Goal: Task Accomplishment & Management: Manage account settings

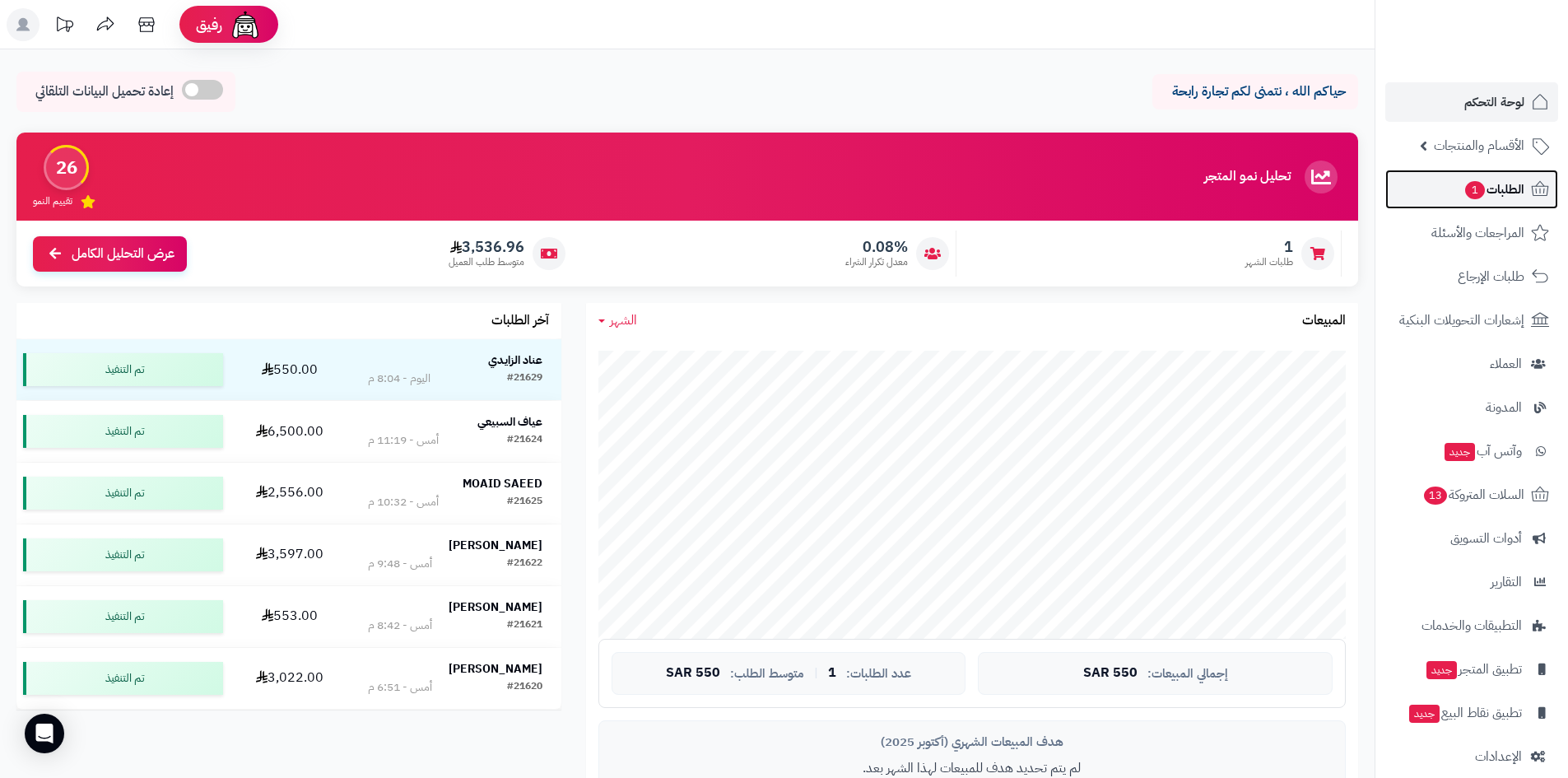
click at [1497, 187] on span "الطلبات 1" at bounding box center [1493, 189] width 61 height 23
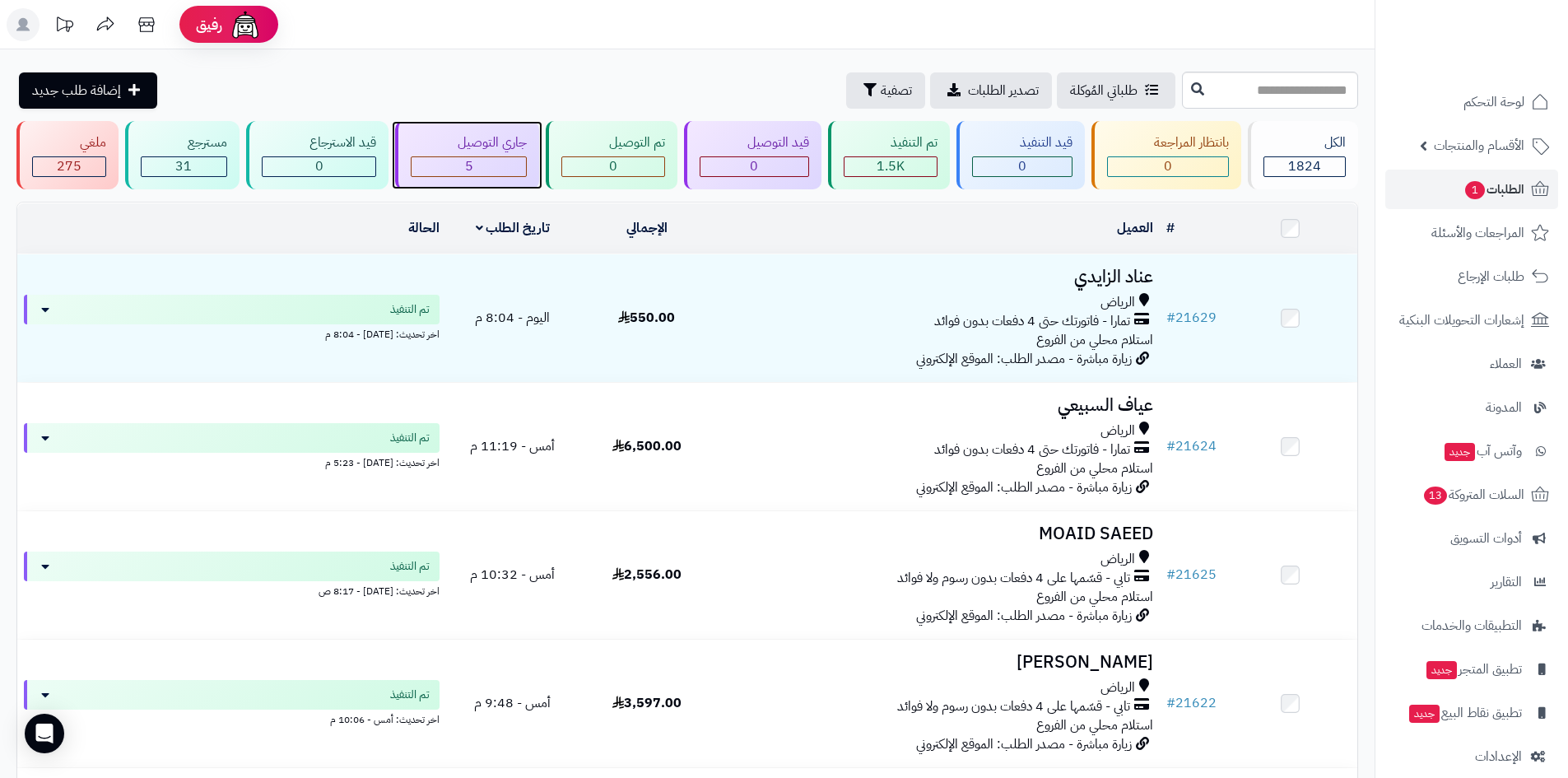
click at [495, 159] on div "5" at bounding box center [468, 167] width 115 height 19
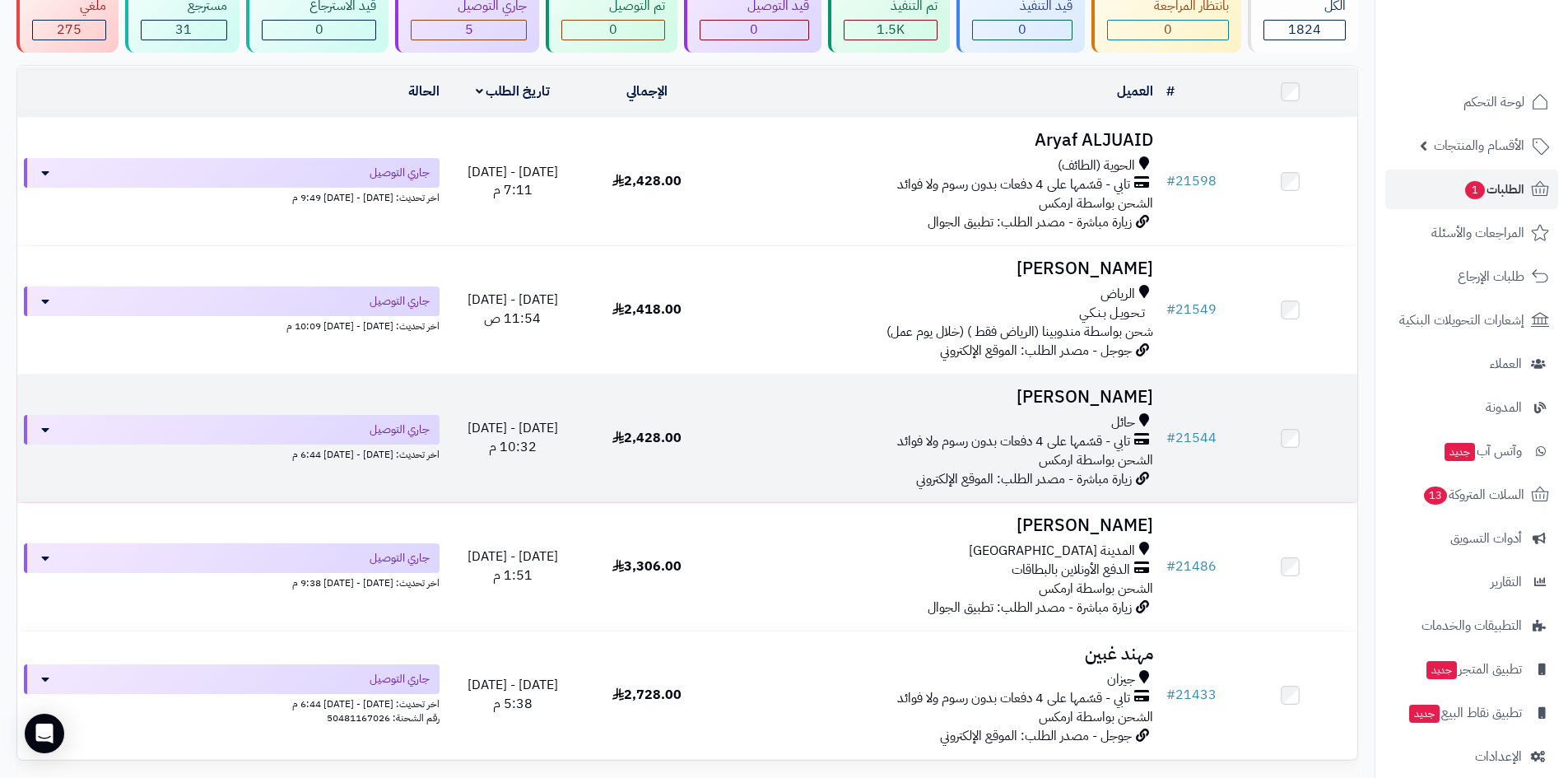
scroll to position [278, 0]
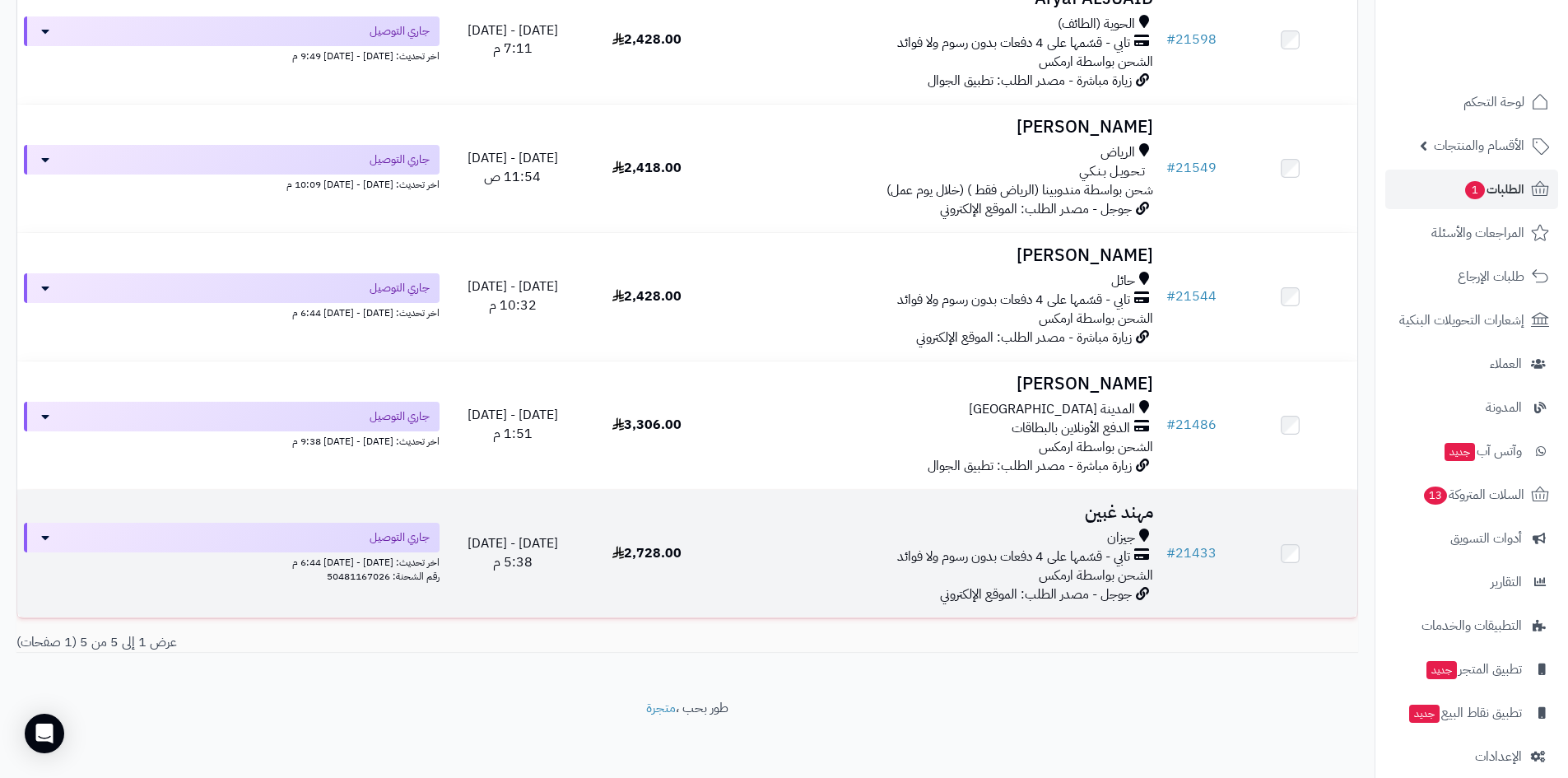
click at [1108, 503] on h3 "مهند غبين" at bounding box center [937, 512] width 433 height 19
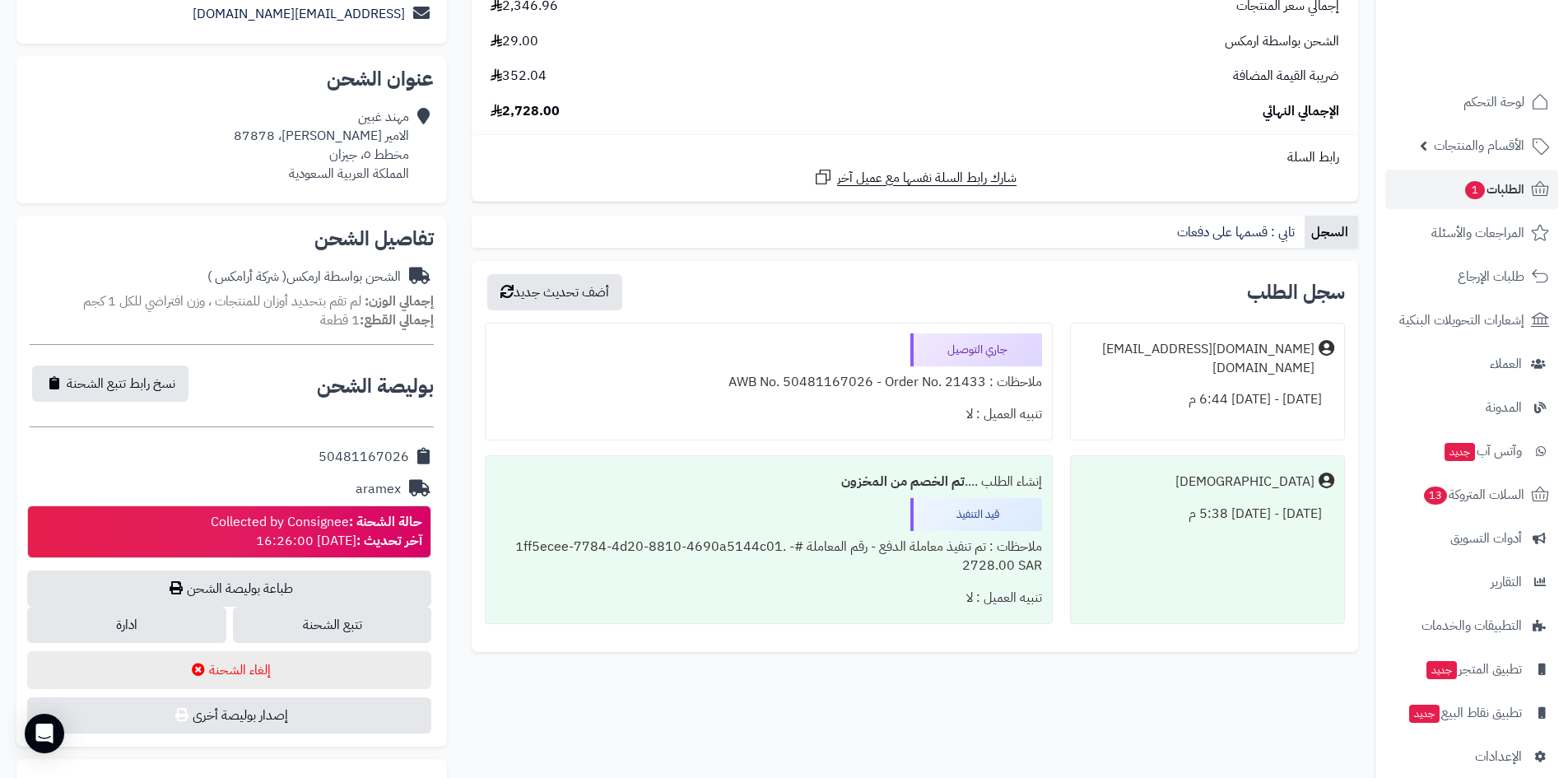
scroll to position [330, 0]
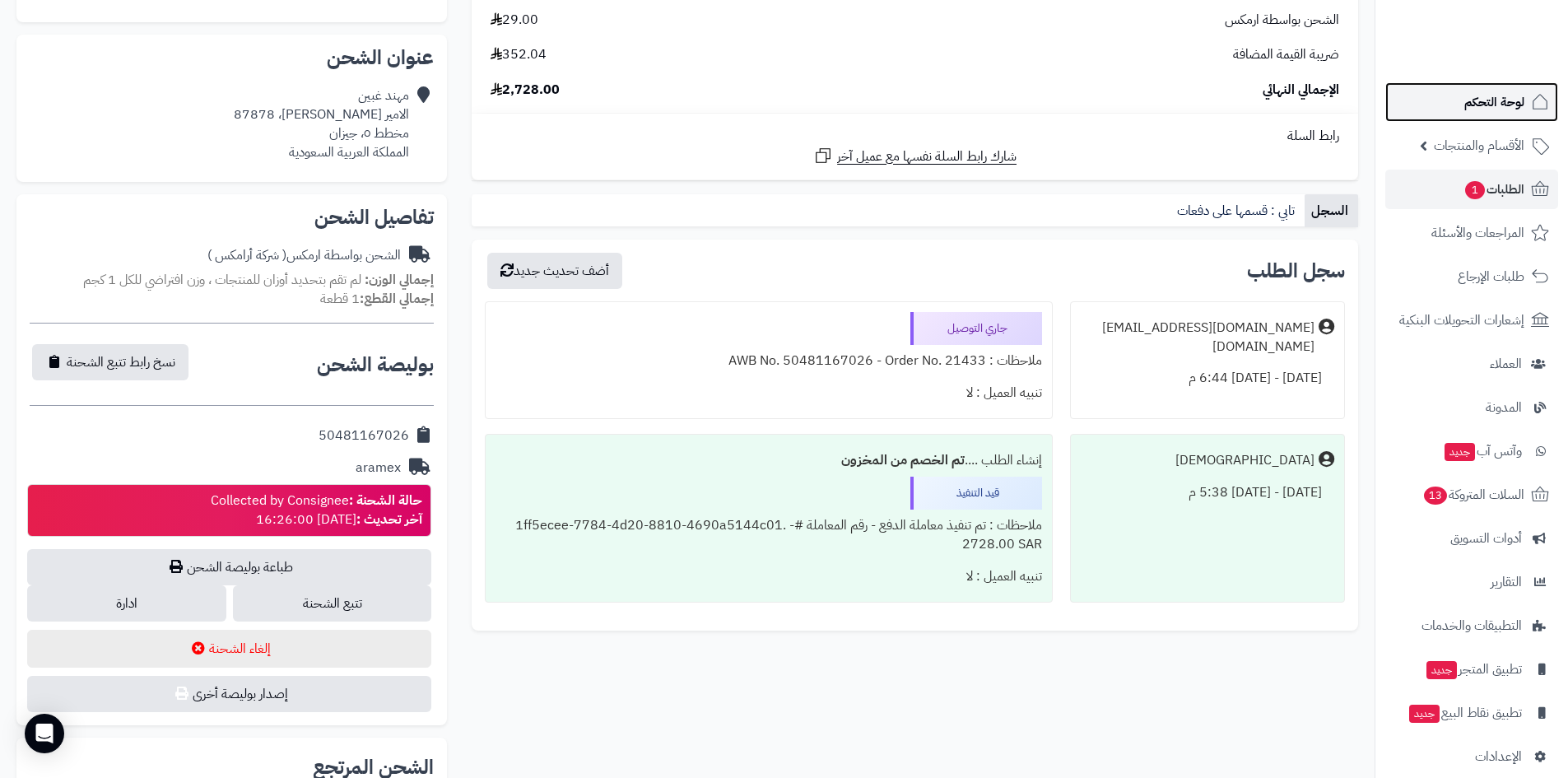
click at [1488, 110] on span "لوحة التحكم" at bounding box center [1493, 101] width 60 height 23
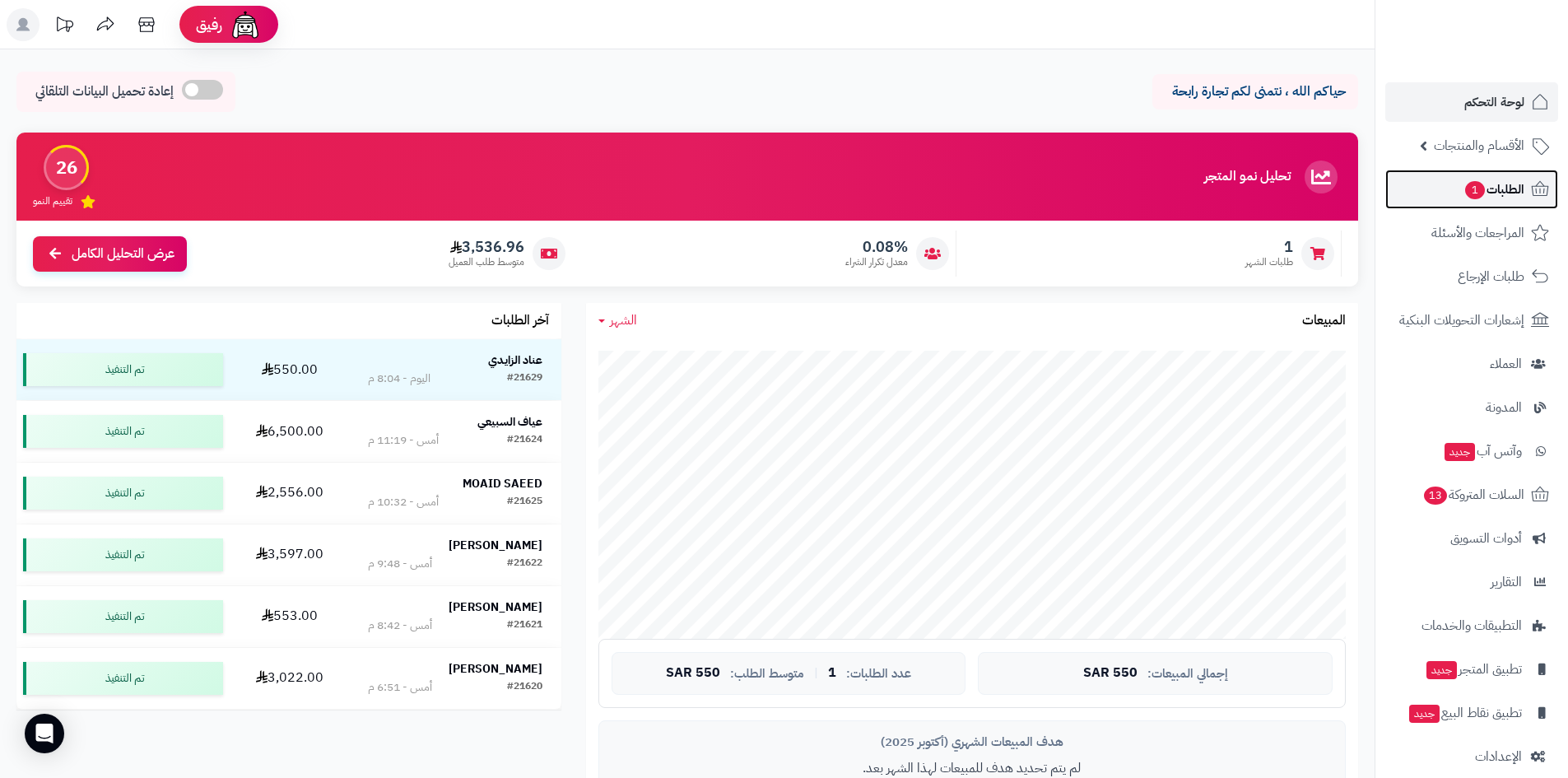
click at [1475, 189] on span "1" at bounding box center [1474, 190] width 19 height 18
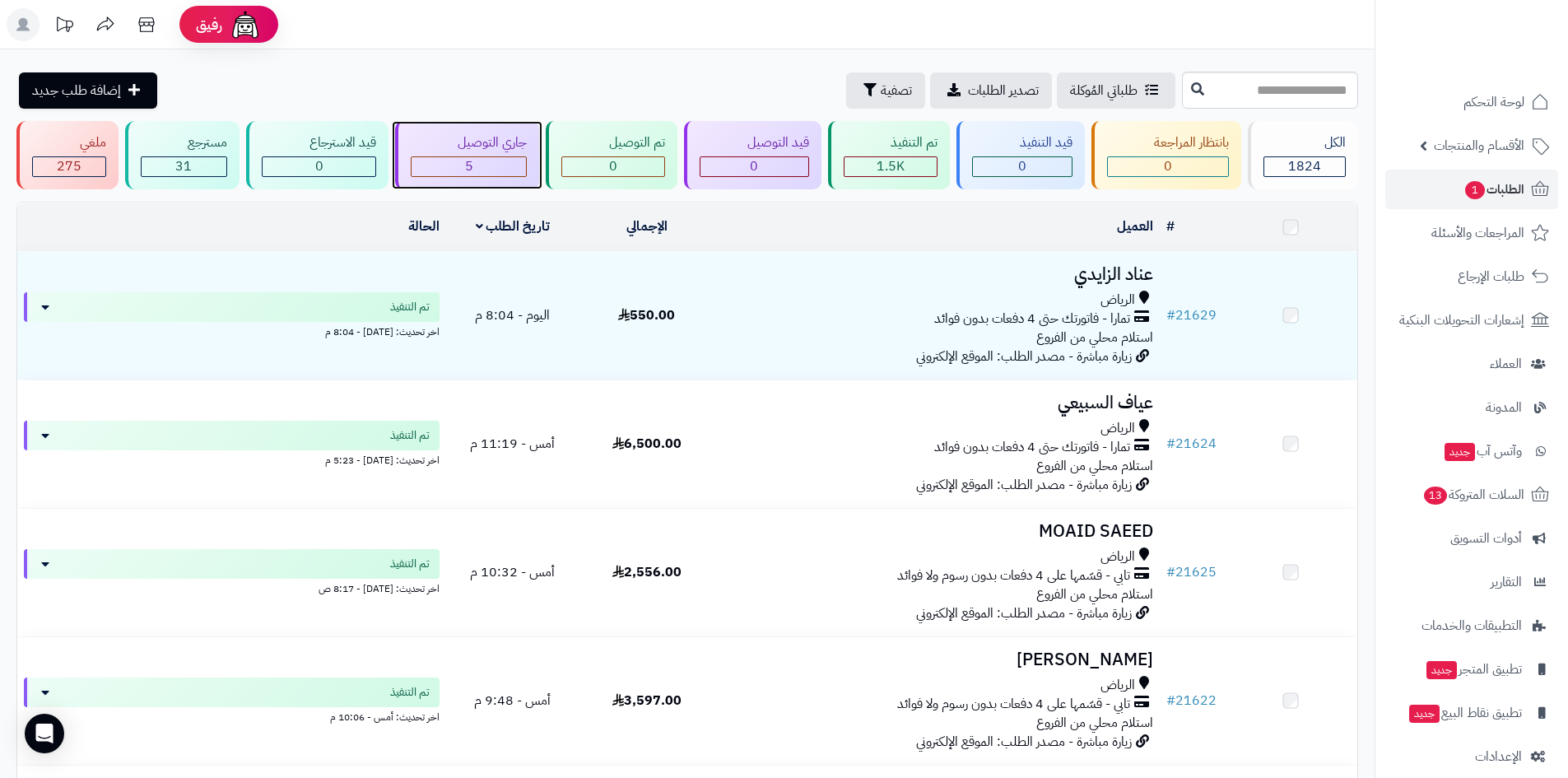
click at [458, 171] on div "5" at bounding box center [468, 167] width 115 height 19
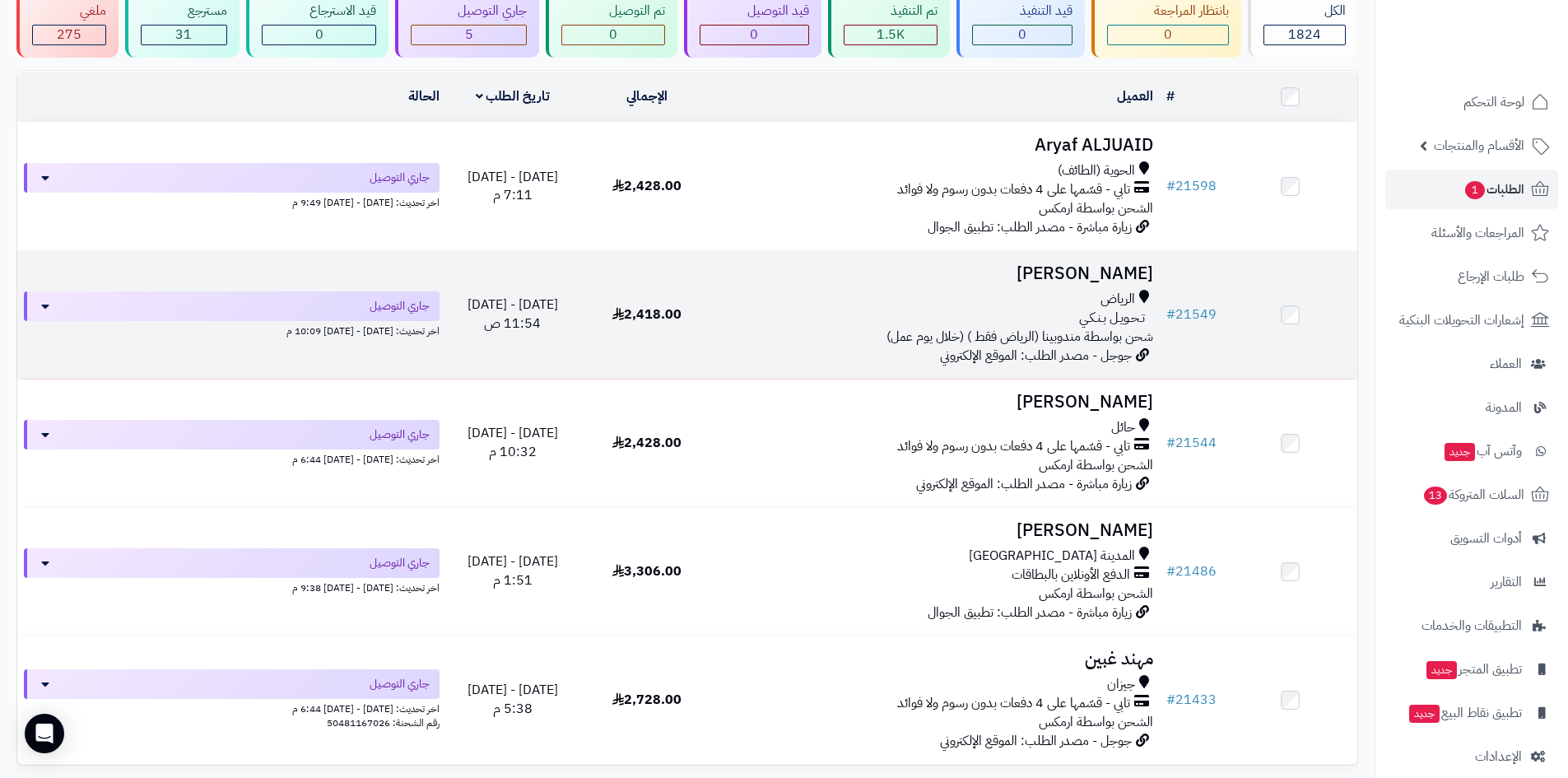
scroll to position [278, 0]
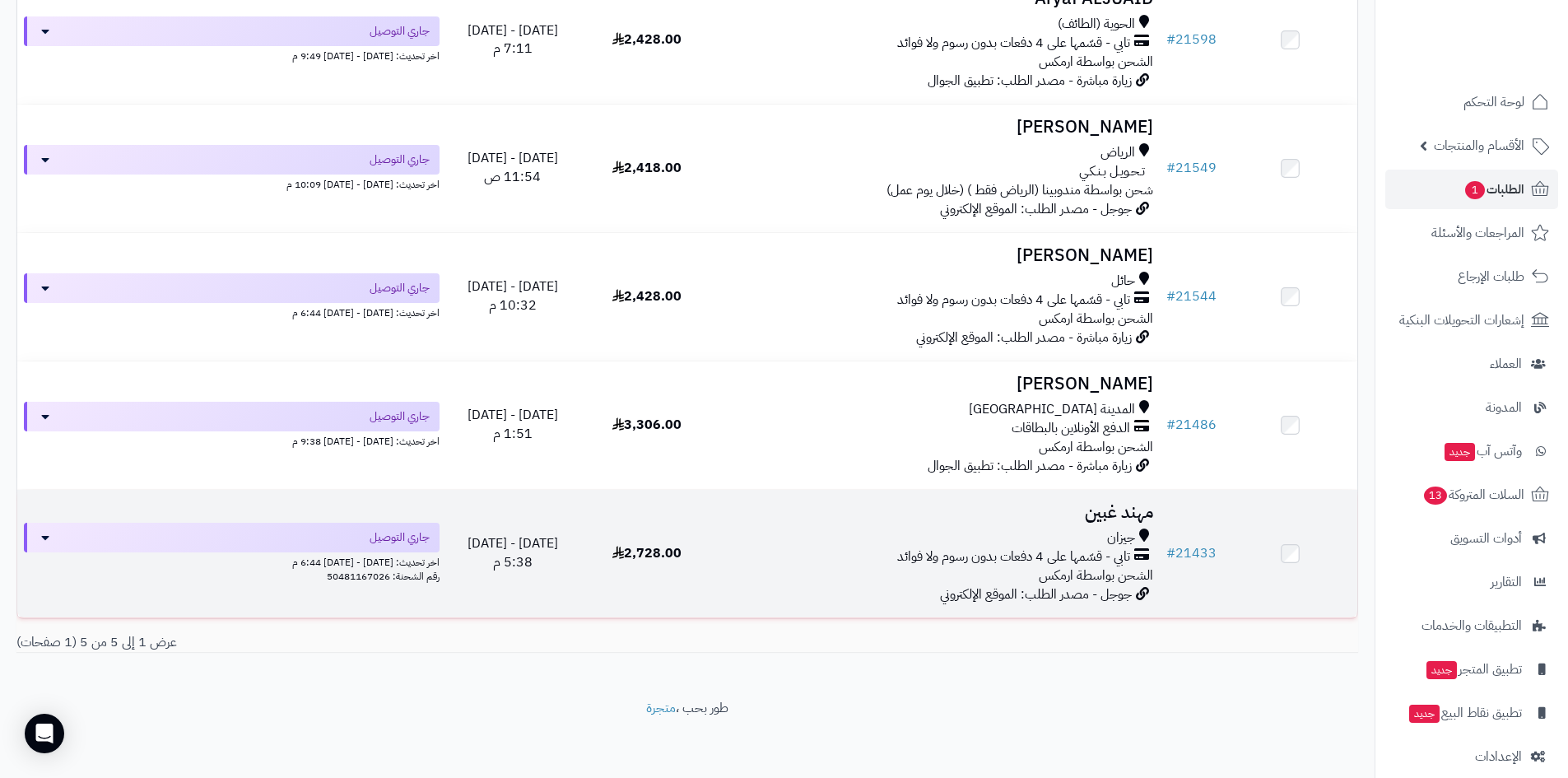
click at [1110, 518] on h3 "مهند غبين" at bounding box center [937, 512] width 433 height 19
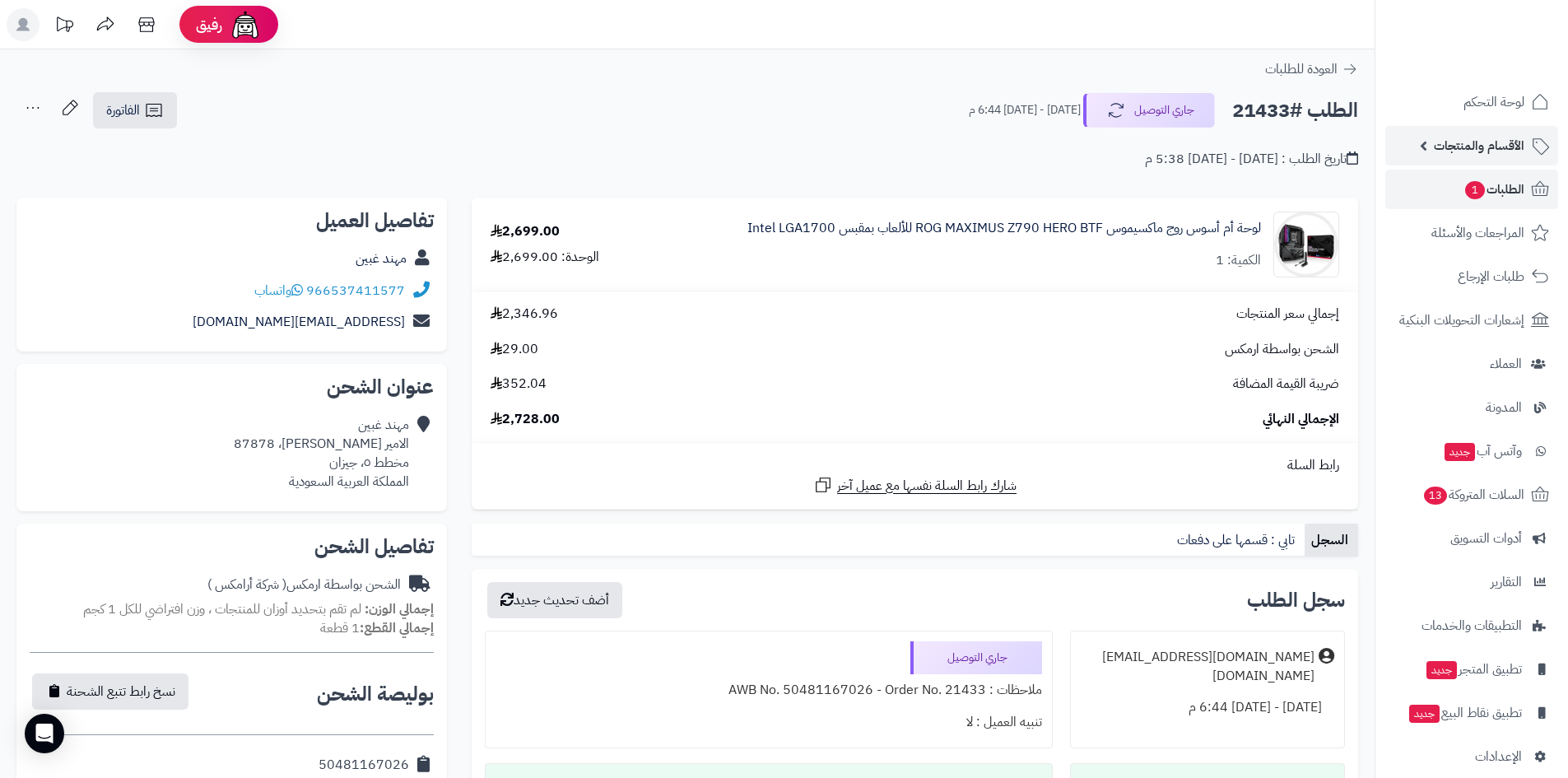
drag, startPoint x: 1481, startPoint y: 141, endPoint x: 1474, endPoint y: 150, distance: 11.4
click at [1481, 141] on span "الأقسام والمنتجات" at bounding box center [1478, 145] width 90 height 23
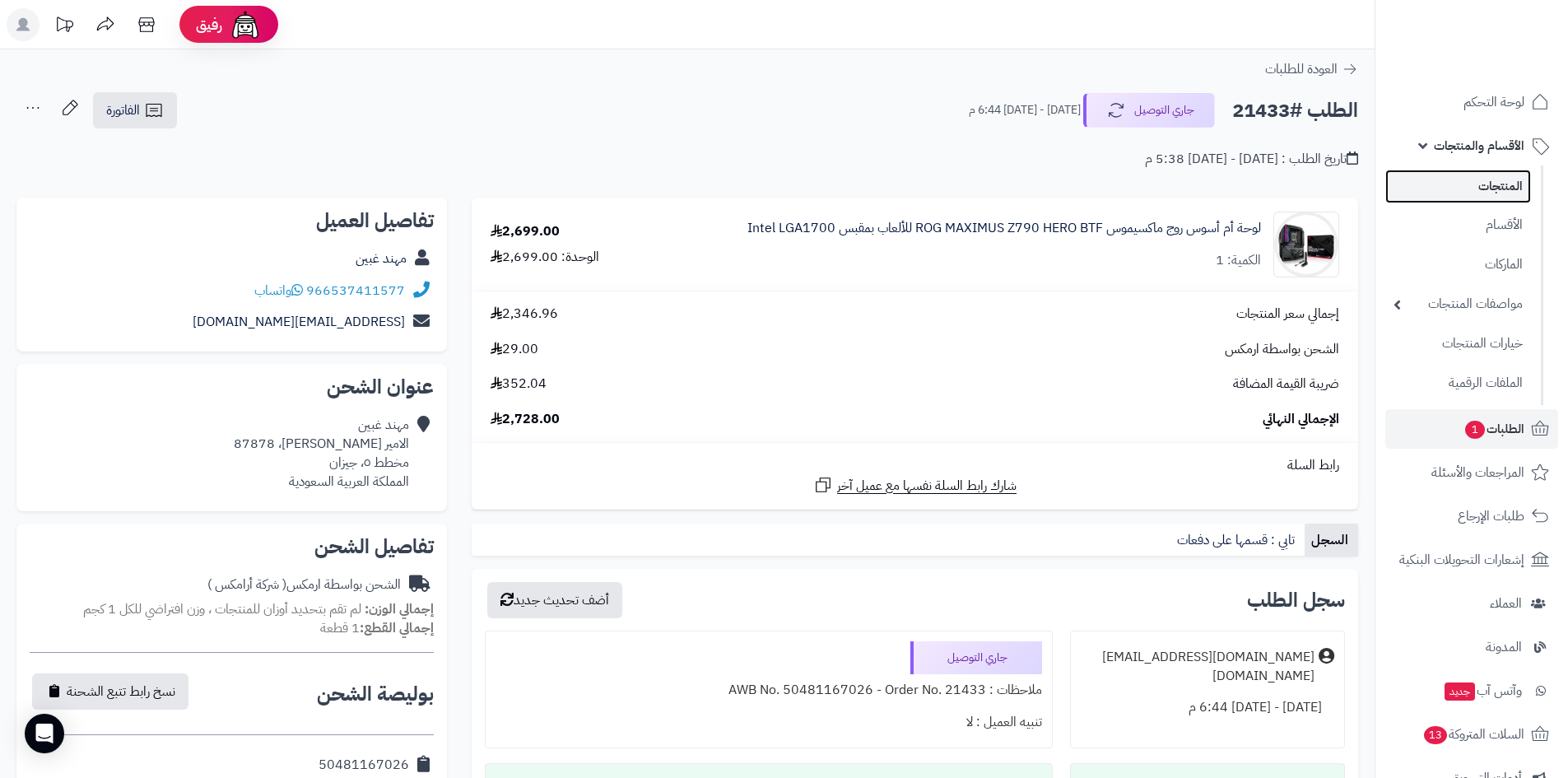
click at [1462, 179] on link "المنتجات" at bounding box center [1458, 186] width 146 height 34
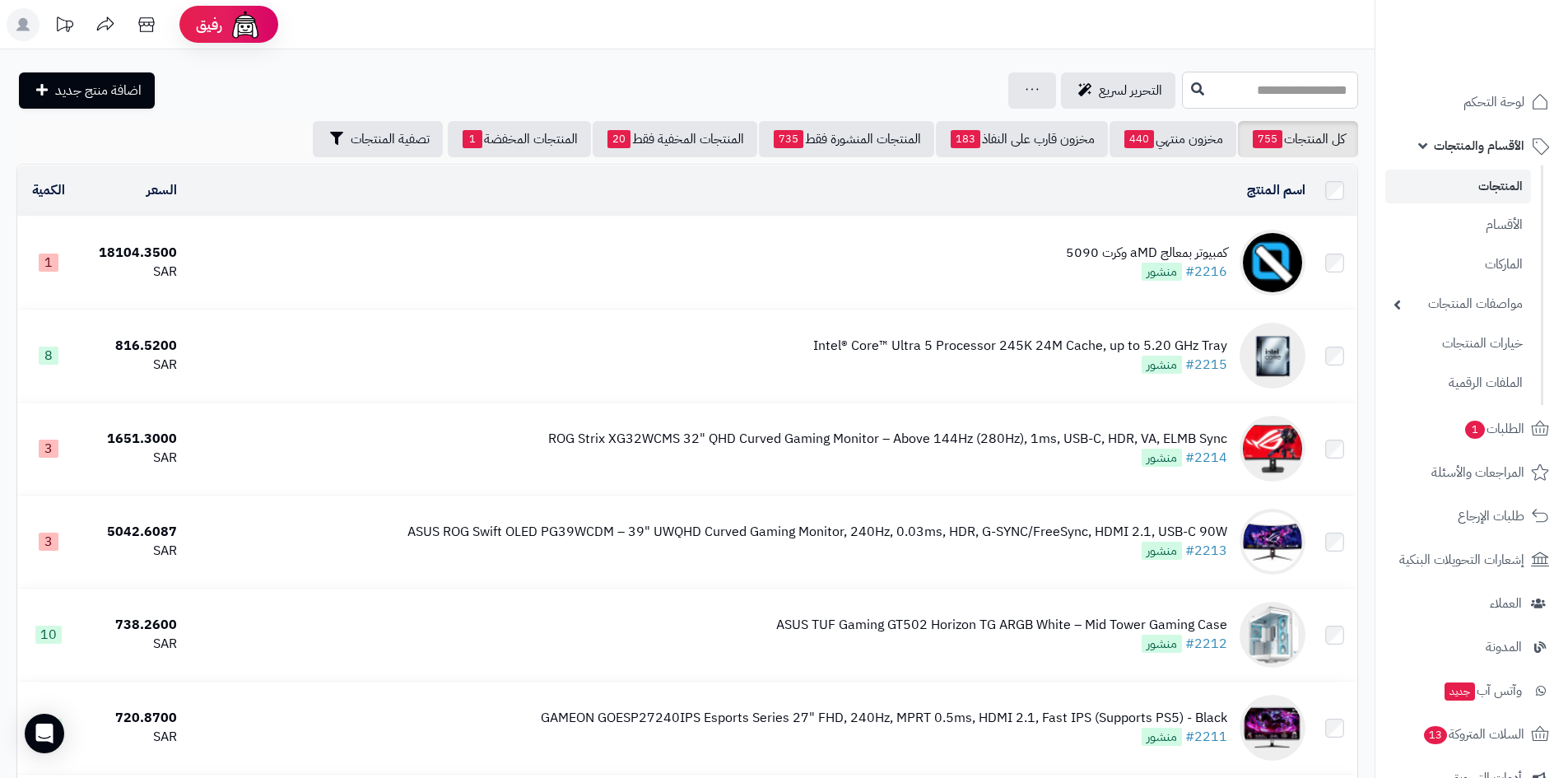
click at [1265, 99] on input "text" at bounding box center [1269, 90] width 176 height 37
type input "***"
click at [1282, 131] on link "شحن تجريبي" at bounding box center [1269, 130] width 176 height 30
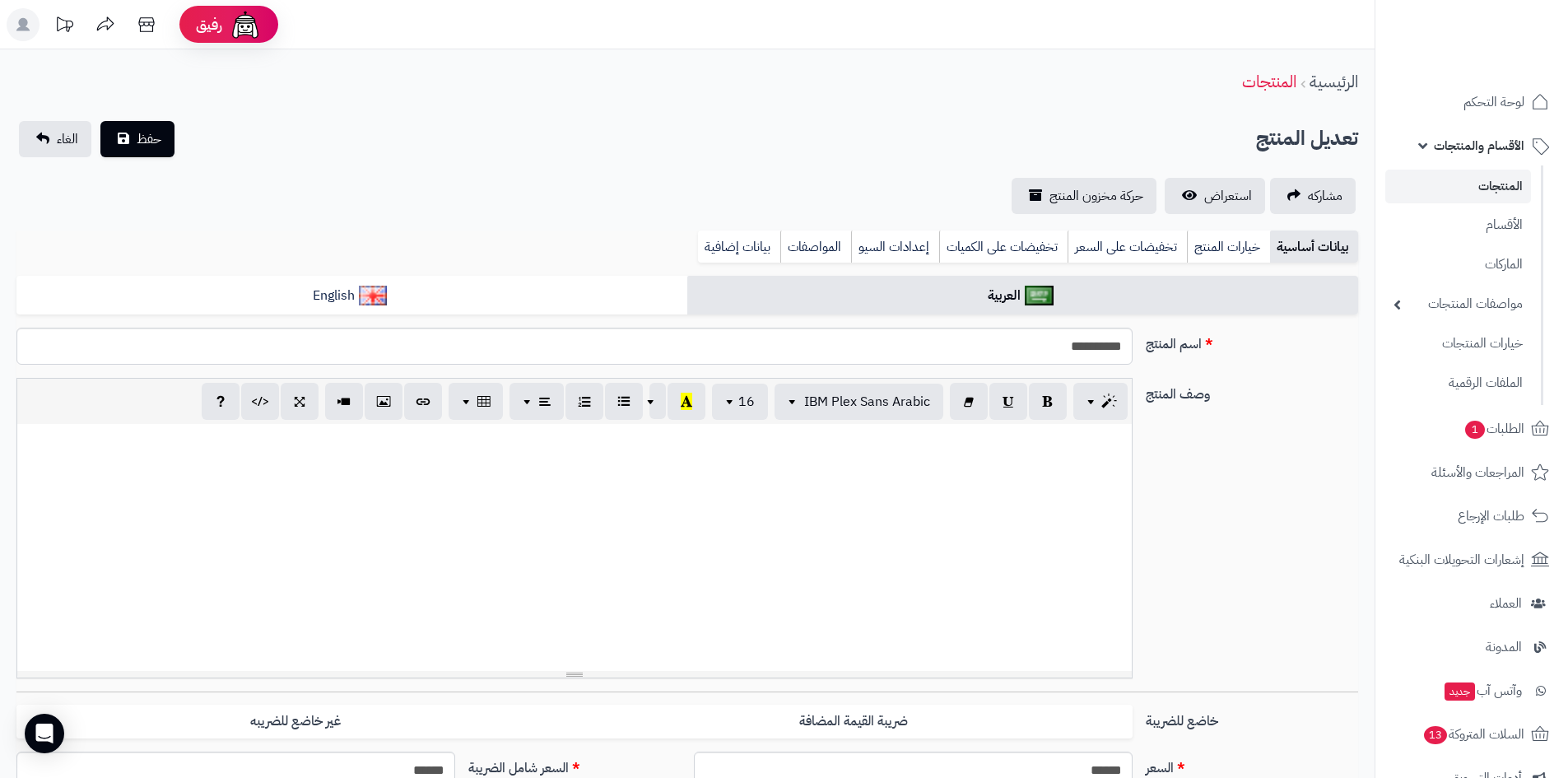
select select
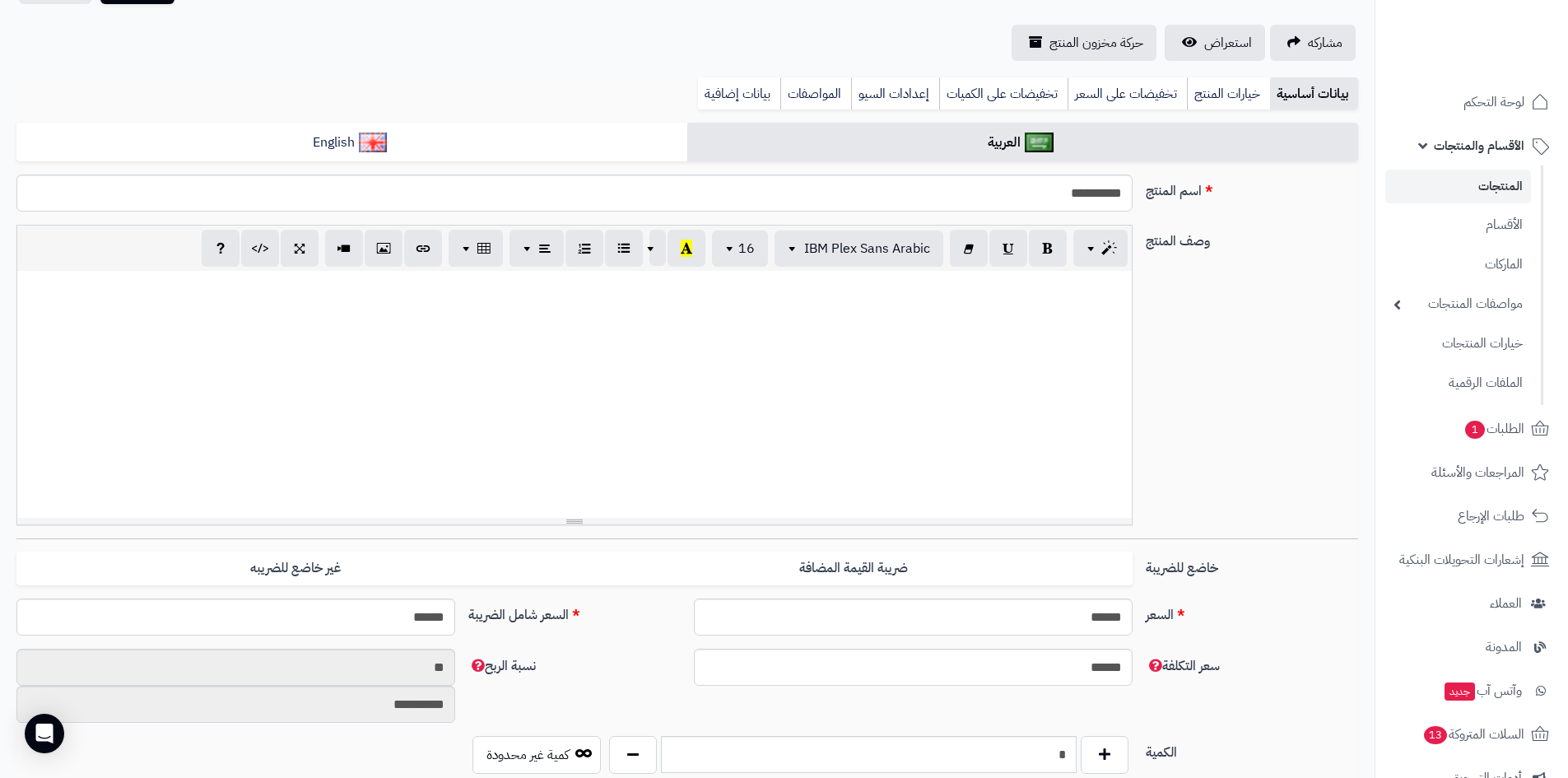
scroll to position [330, 0]
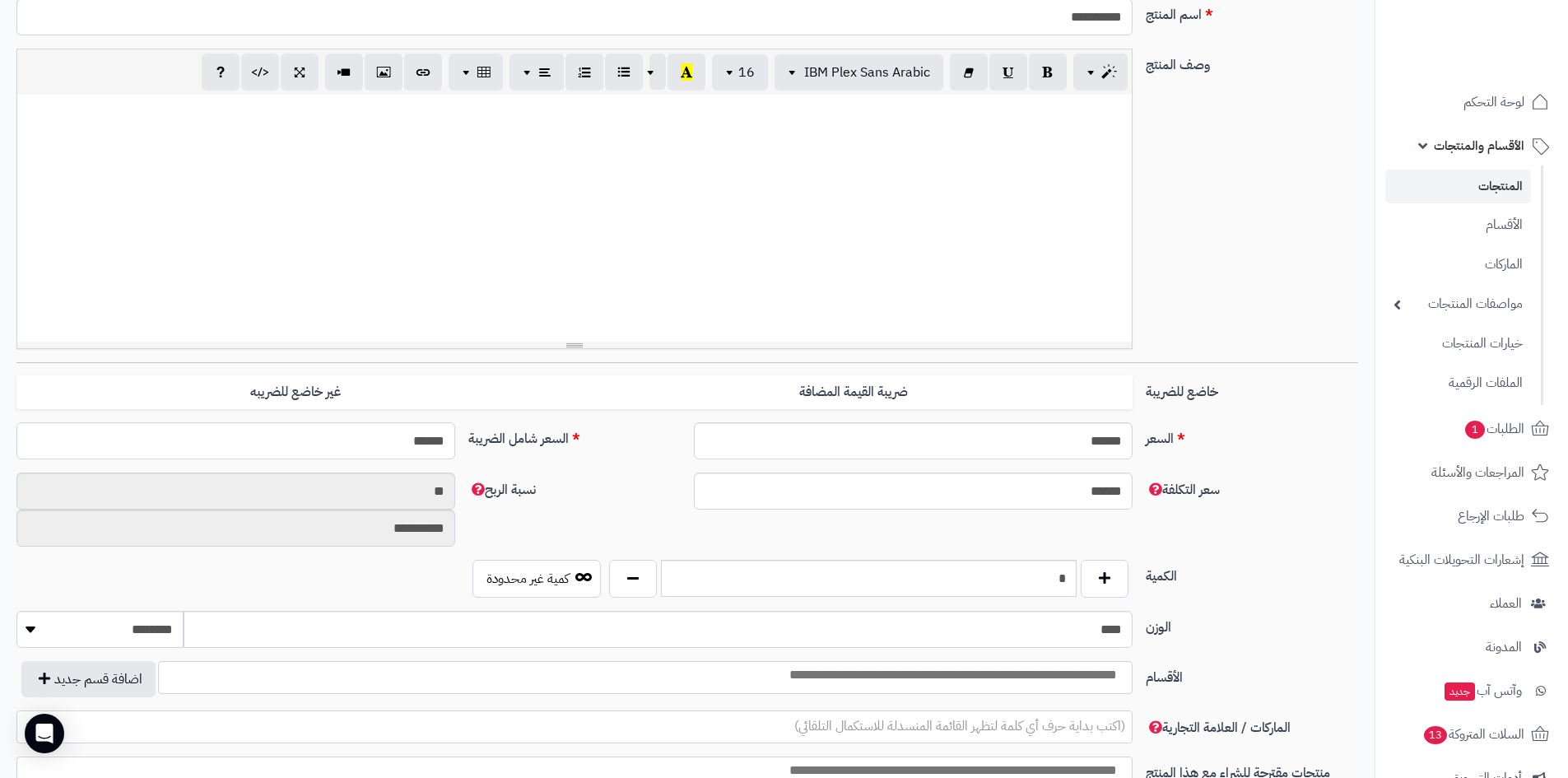
click at [360, 429] on input "******" at bounding box center [236, 441] width 439 height 37
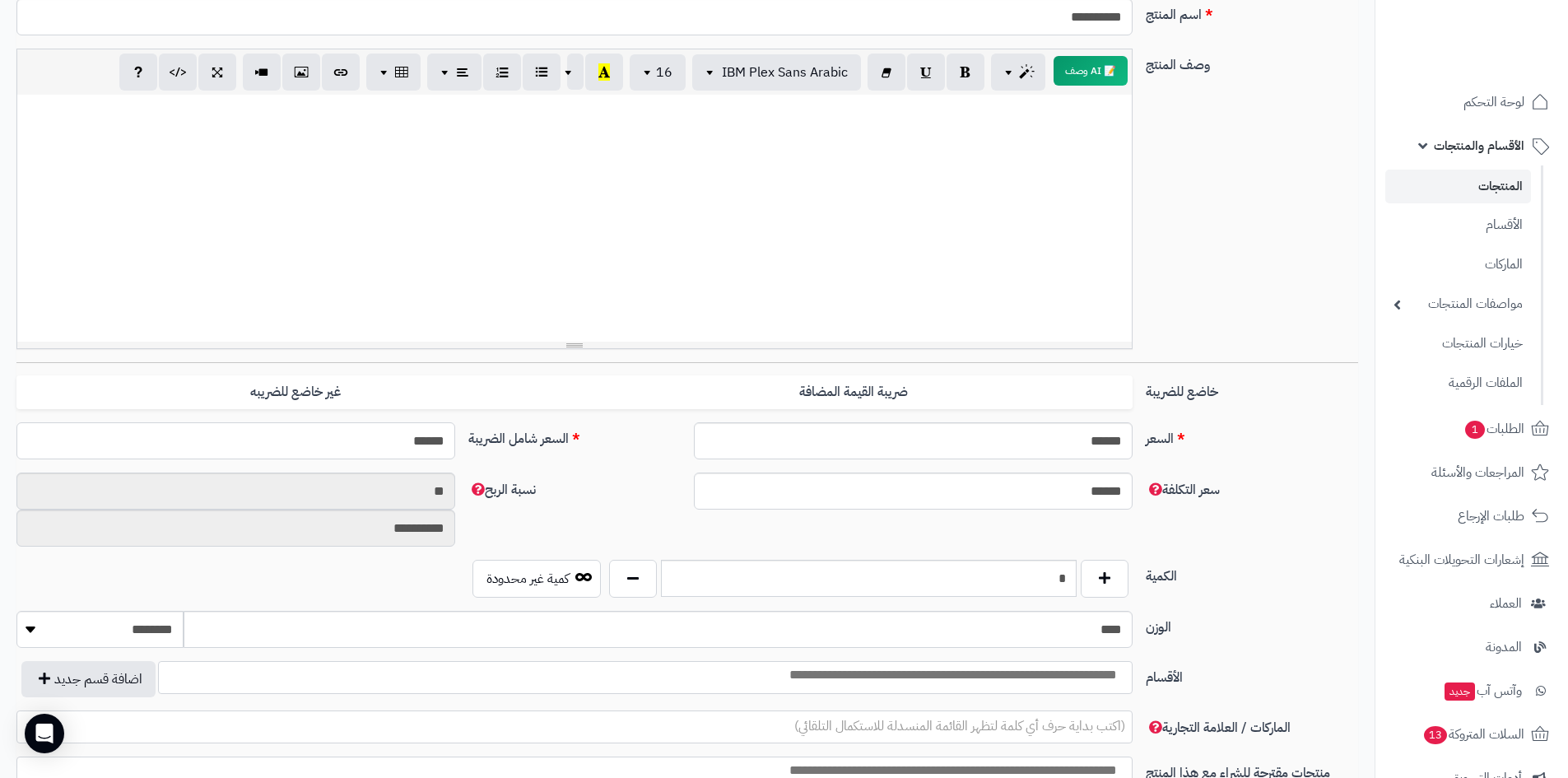
type input "*"
type input "**********"
type input "*"
click at [1182, 350] on div "وصف المنتج 📝 AI وصف p blockquote pre h1 h2 h3 h4 h5 h6 IBM Plex Sans Arabic Ari…" at bounding box center [688, 206] width 1355 height 314
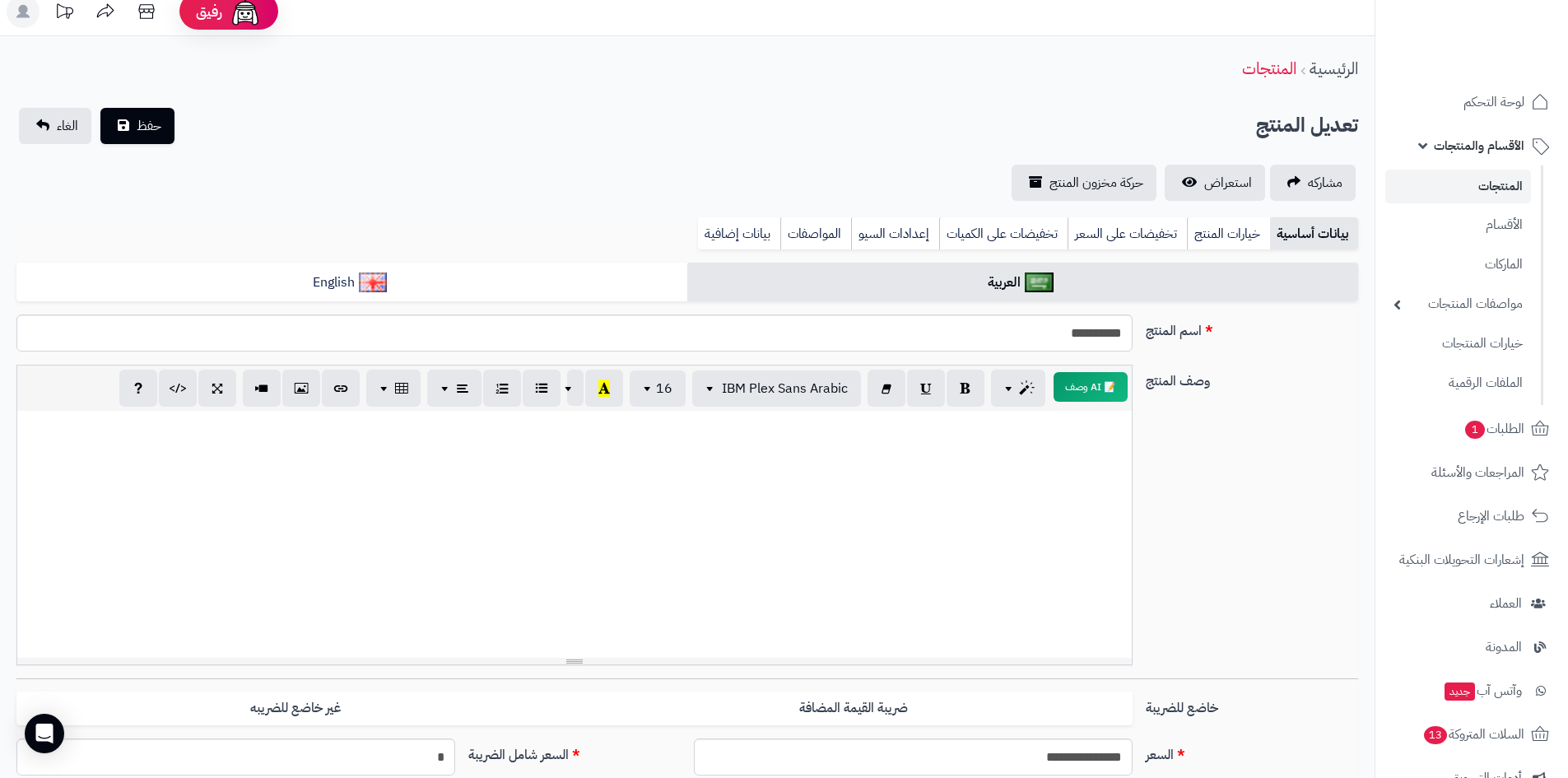
scroll to position [0, 0]
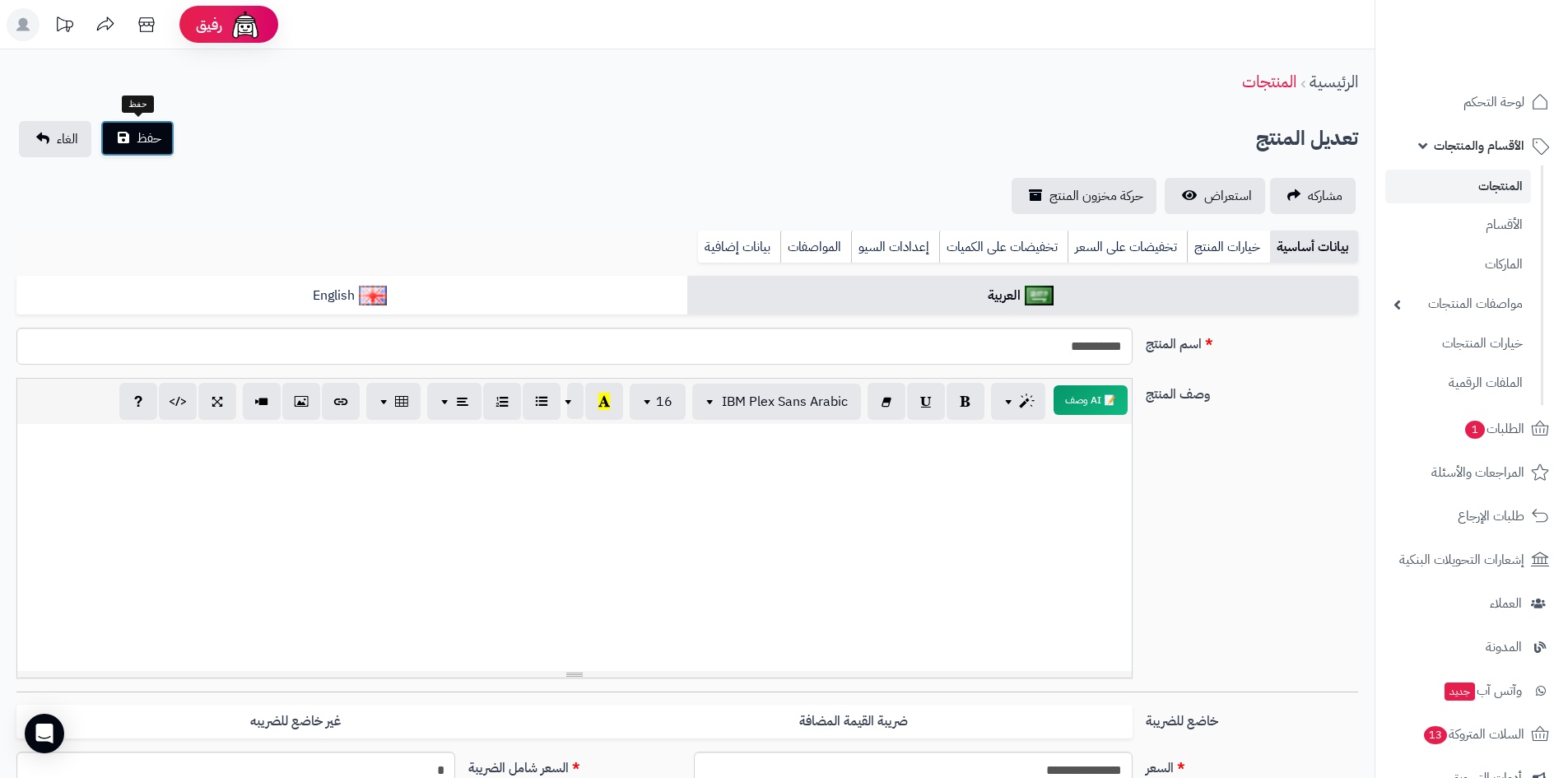
drag, startPoint x: 135, startPoint y: 141, endPoint x: 1265, endPoint y: 164, distance: 1130.2
click at [167, 141] on button "حفظ" at bounding box center [137, 138] width 74 height 36
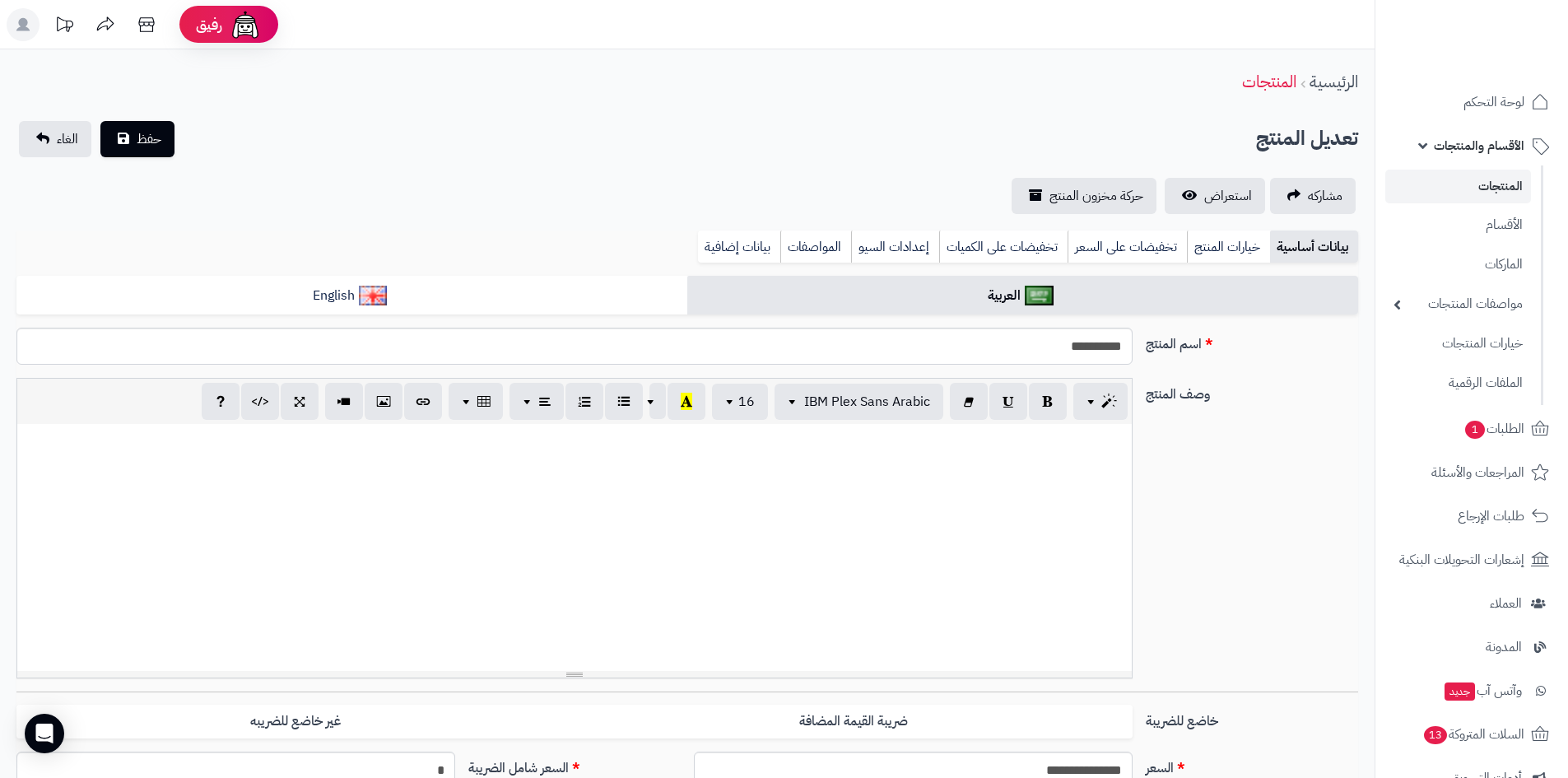
select select
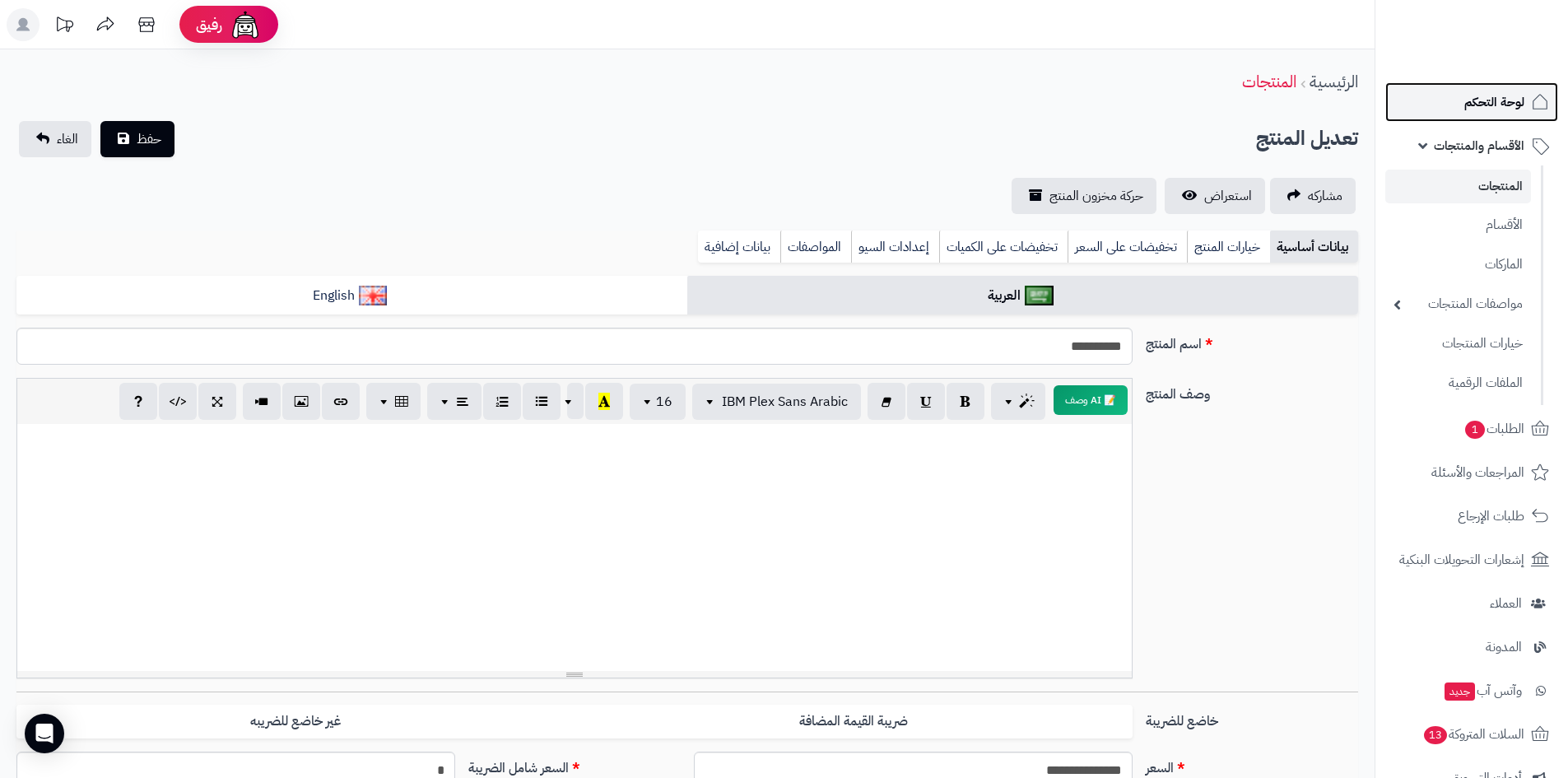
click at [1444, 104] on link "لوحة التحكم" at bounding box center [1471, 102] width 173 height 40
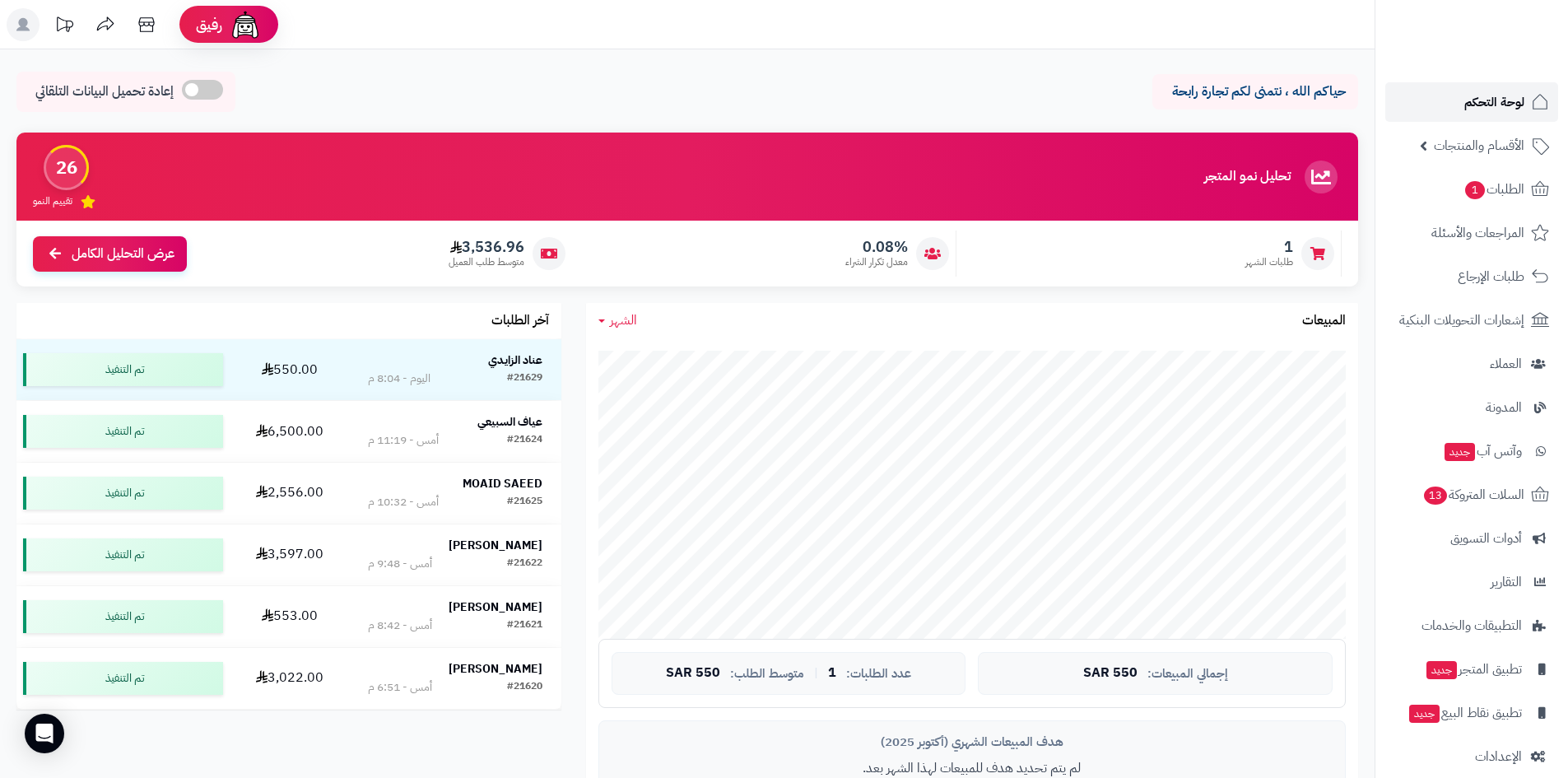
click at [1439, 106] on link "لوحة التحكم" at bounding box center [1471, 102] width 173 height 40
click at [1480, 109] on span "لوحة التحكم" at bounding box center [1493, 101] width 60 height 23
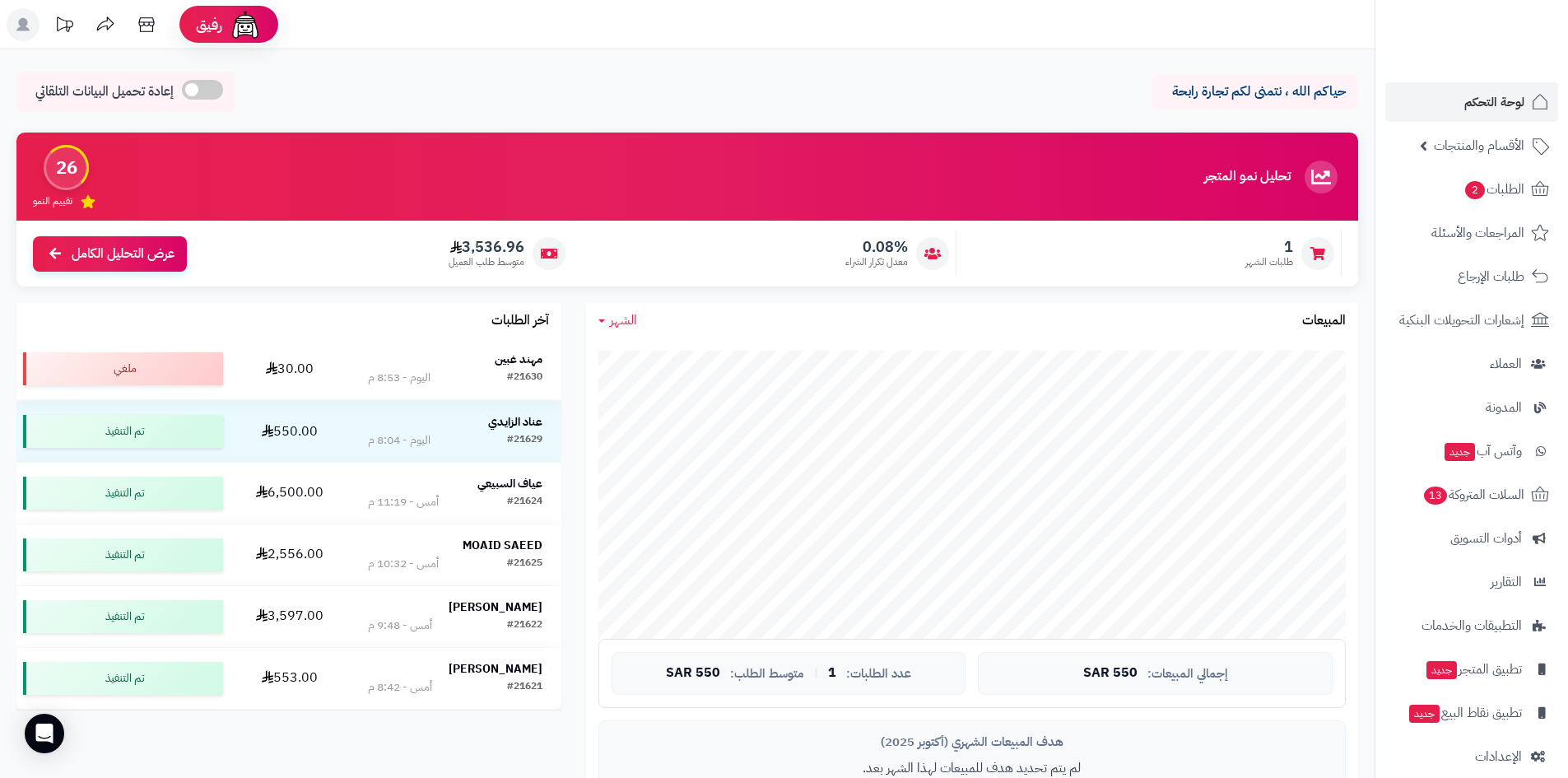
click at [473, 356] on div "مهند غبين" at bounding box center [455, 360] width 174 height 17
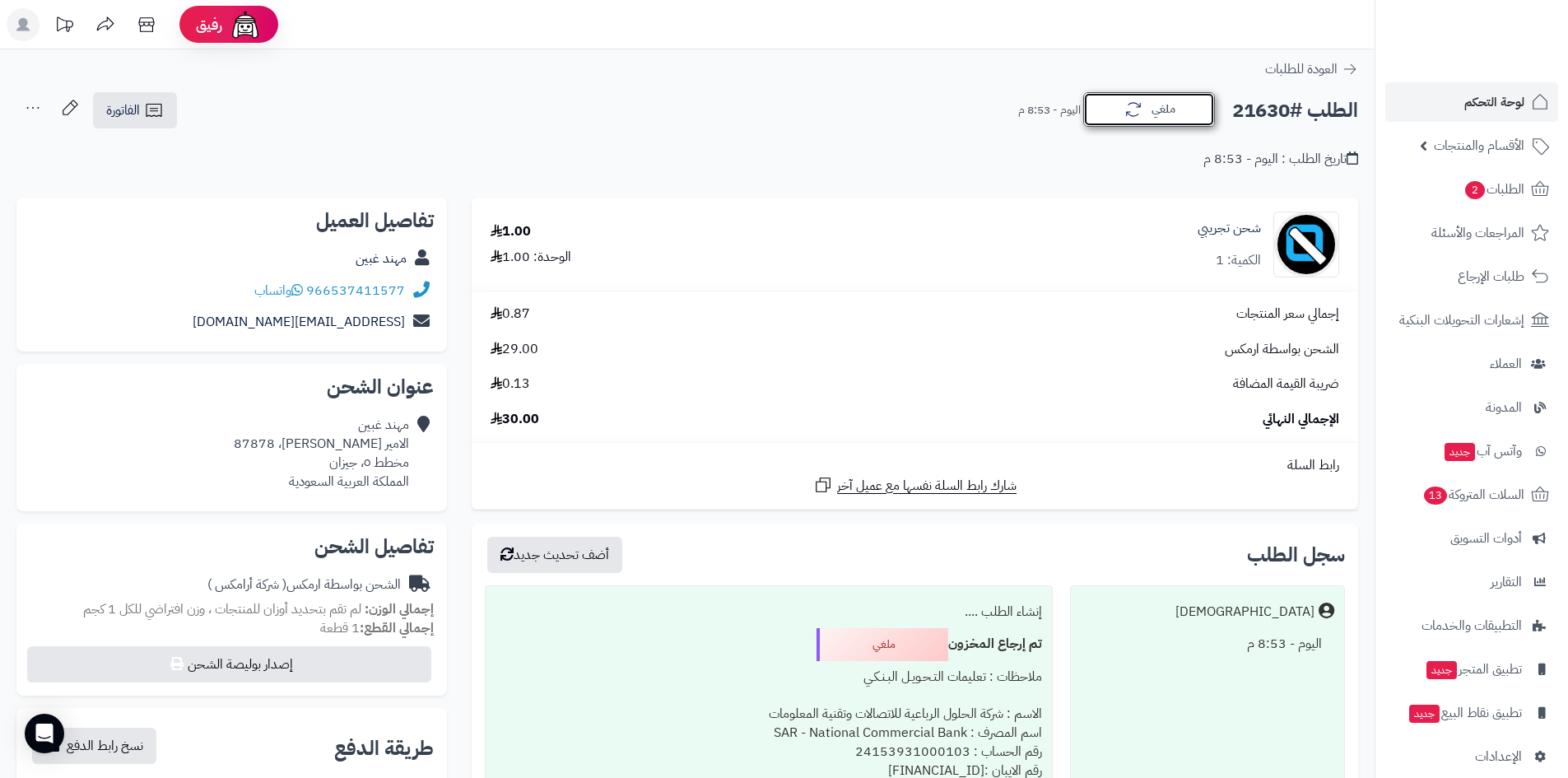
click at [1149, 110] on button "ملغي" at bounding box center [1148, 109] width 131 height 35
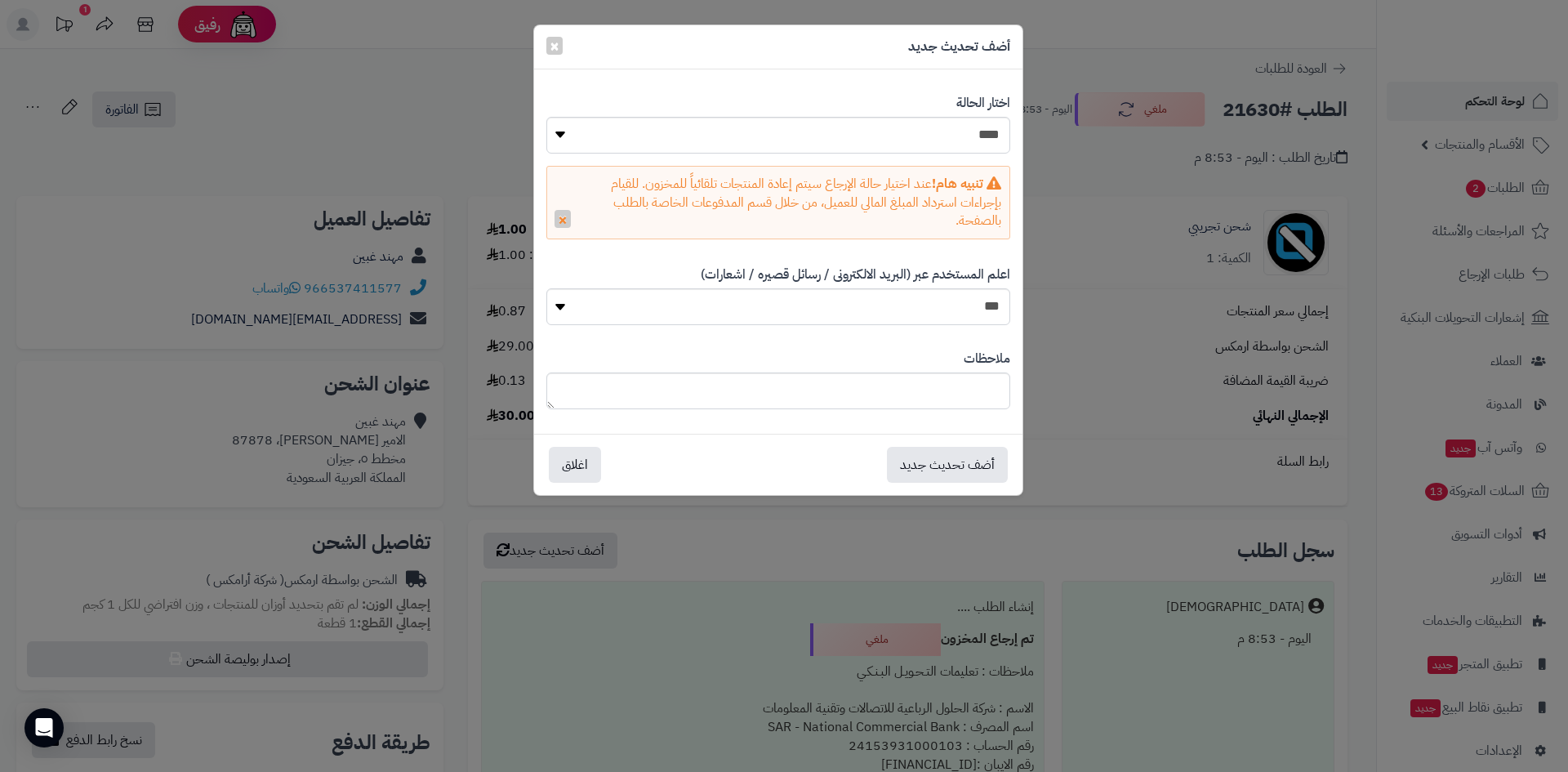
drag, startPoint x: 317, startPoint y: 107, endPoint x: 320, endPoint y: 128, distance: 21.2
click at [318, 108] on div "**********" at bounding box center [784, 386] width 1568 height 772
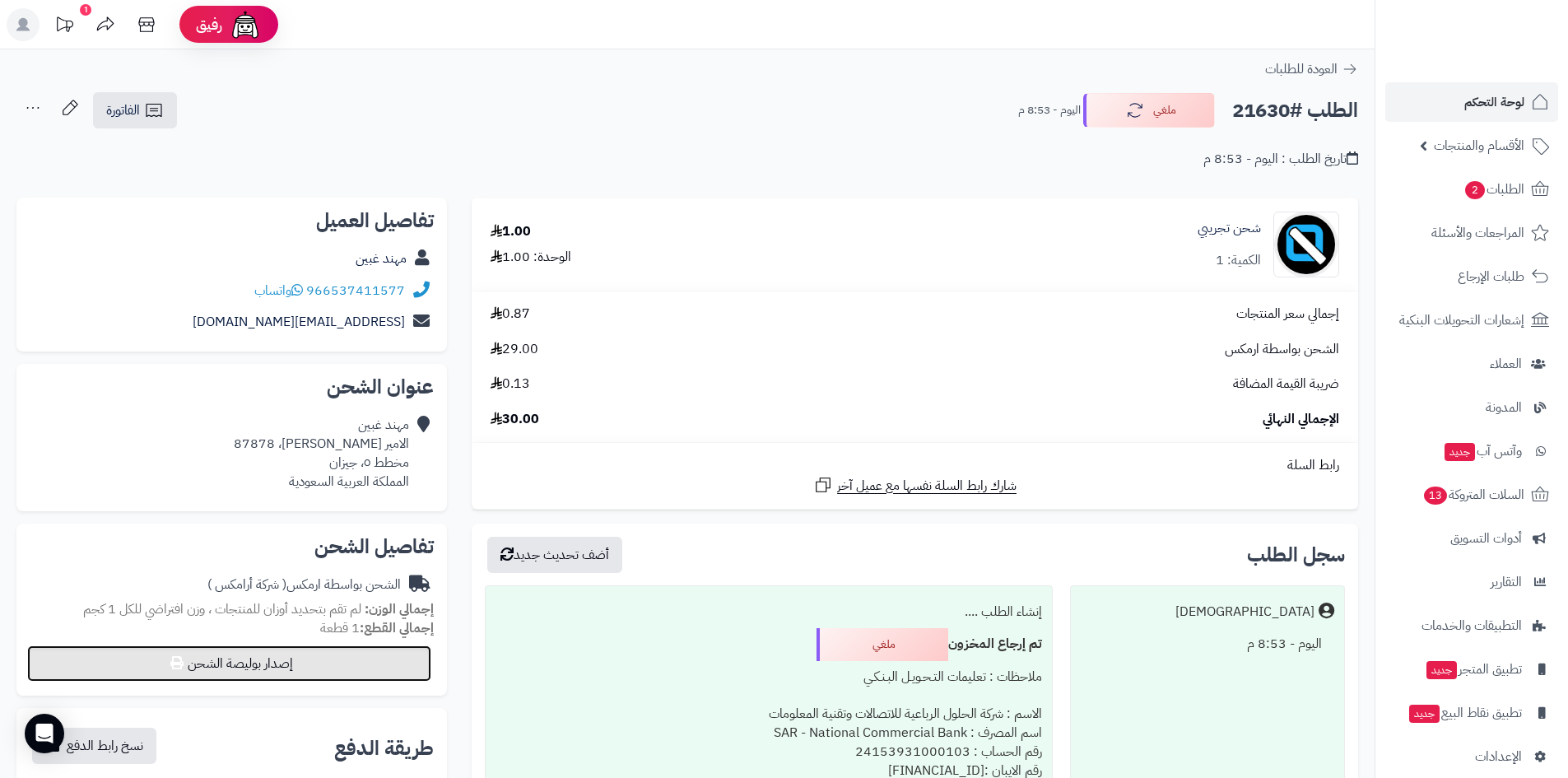
click at [348, 652] on button "إصدار بوليصة الشحن" at bounding box center [229, 663] width 404 height 36
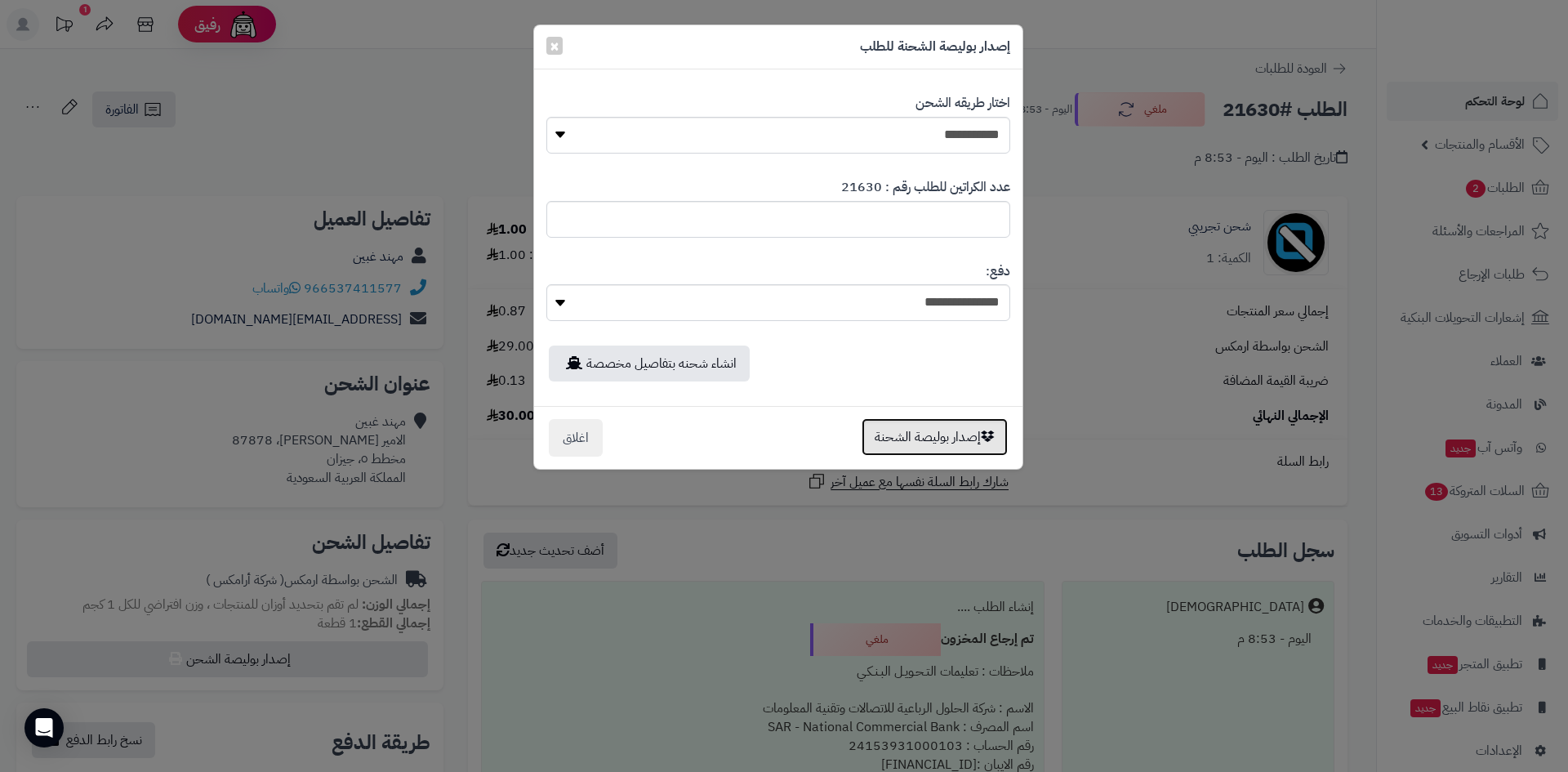
click at [930, 437] on button "إصدار بوليصة الشحنة" at bounding box center [934, 437] width 146 height 38
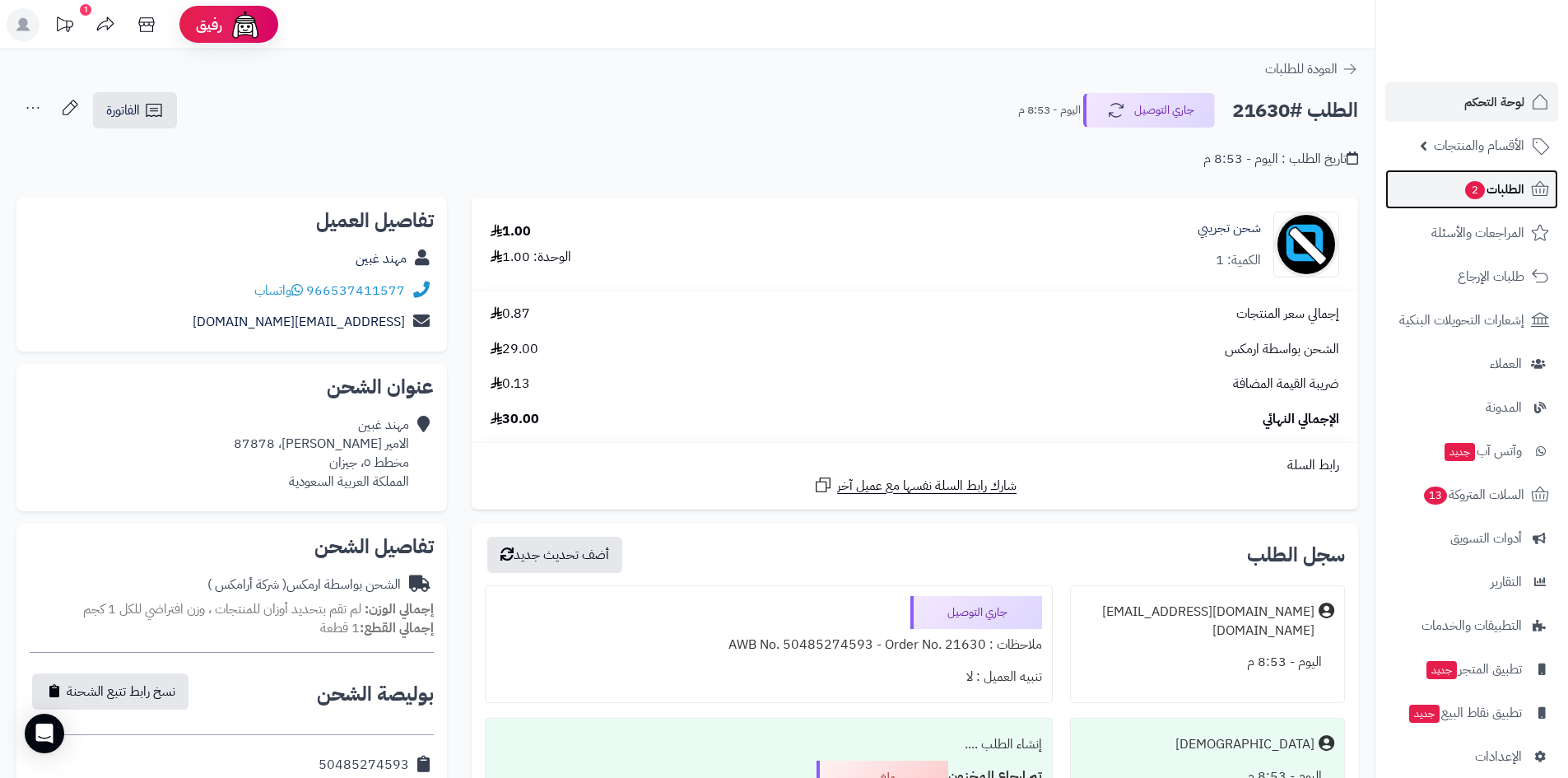
click at [1494, 198] on span "الطلبات 2" at bounding box center [1493, 189] width 61 height 23
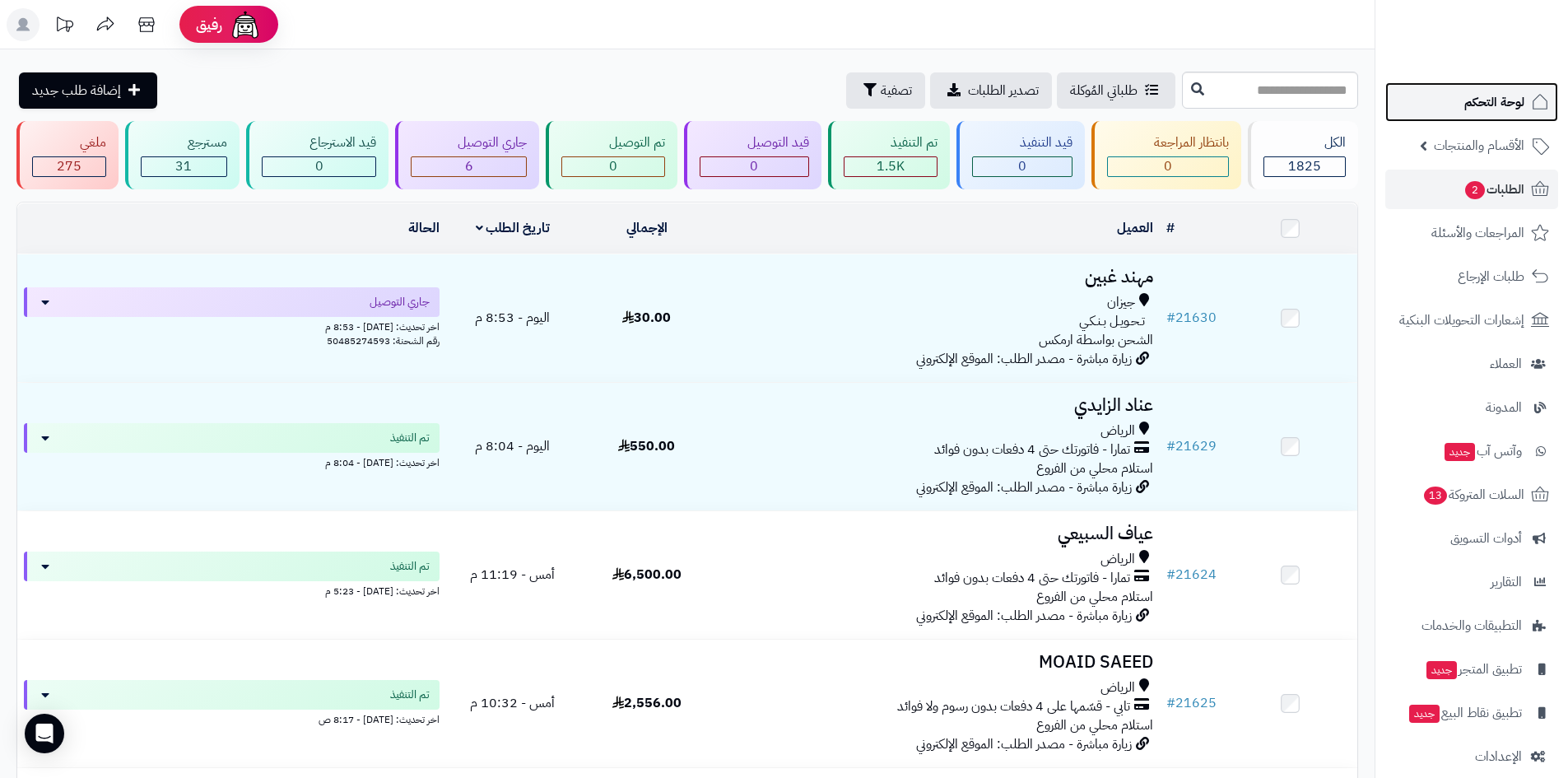
click at [1432, 110] on link "لوحة التحكم" at bounding box center [1471, 102] width 173 height 40
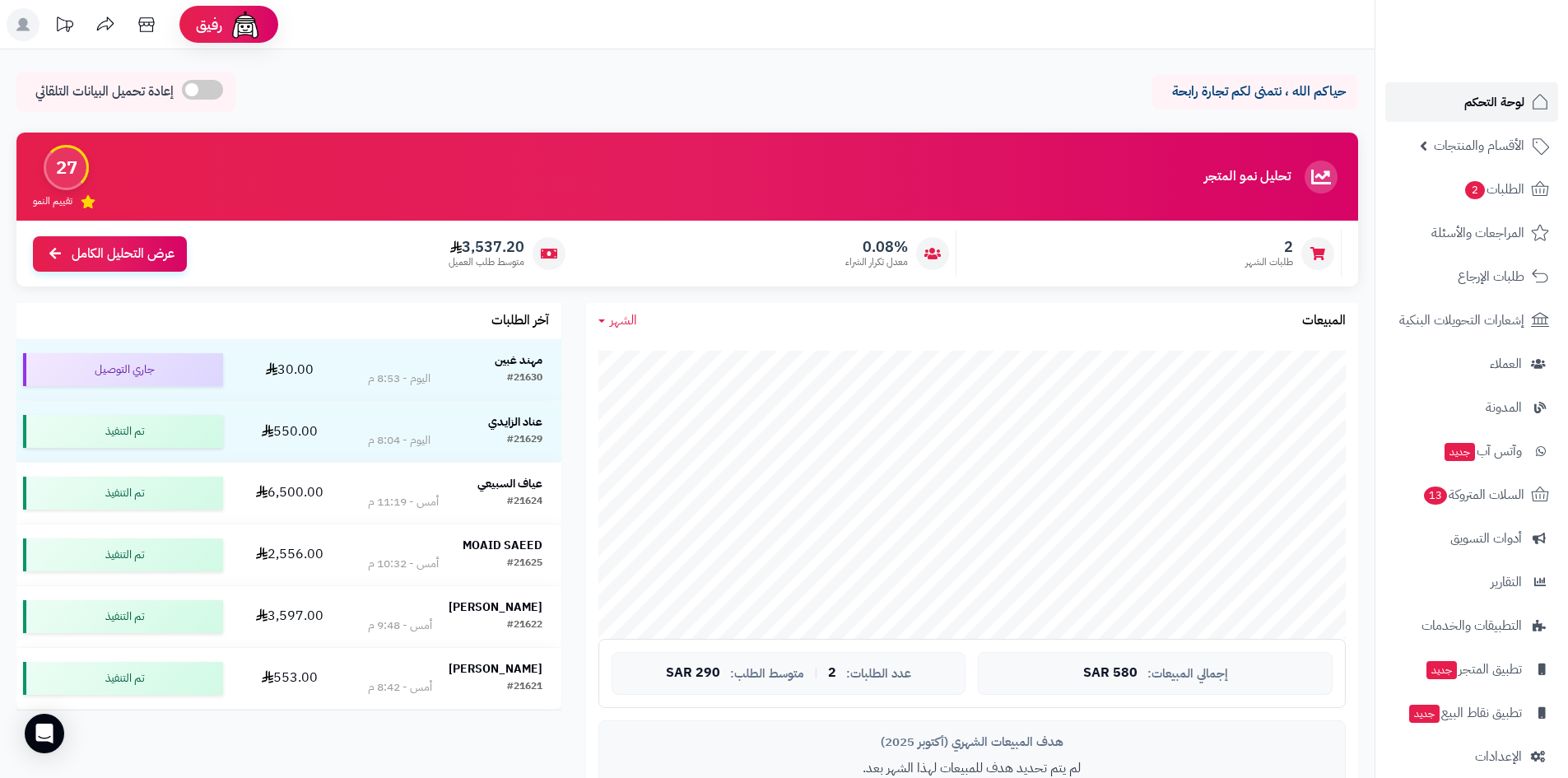
click at [1456, 95] on link "لوحة التحكم" at bounding box center [1471, 102] width 173 height 40
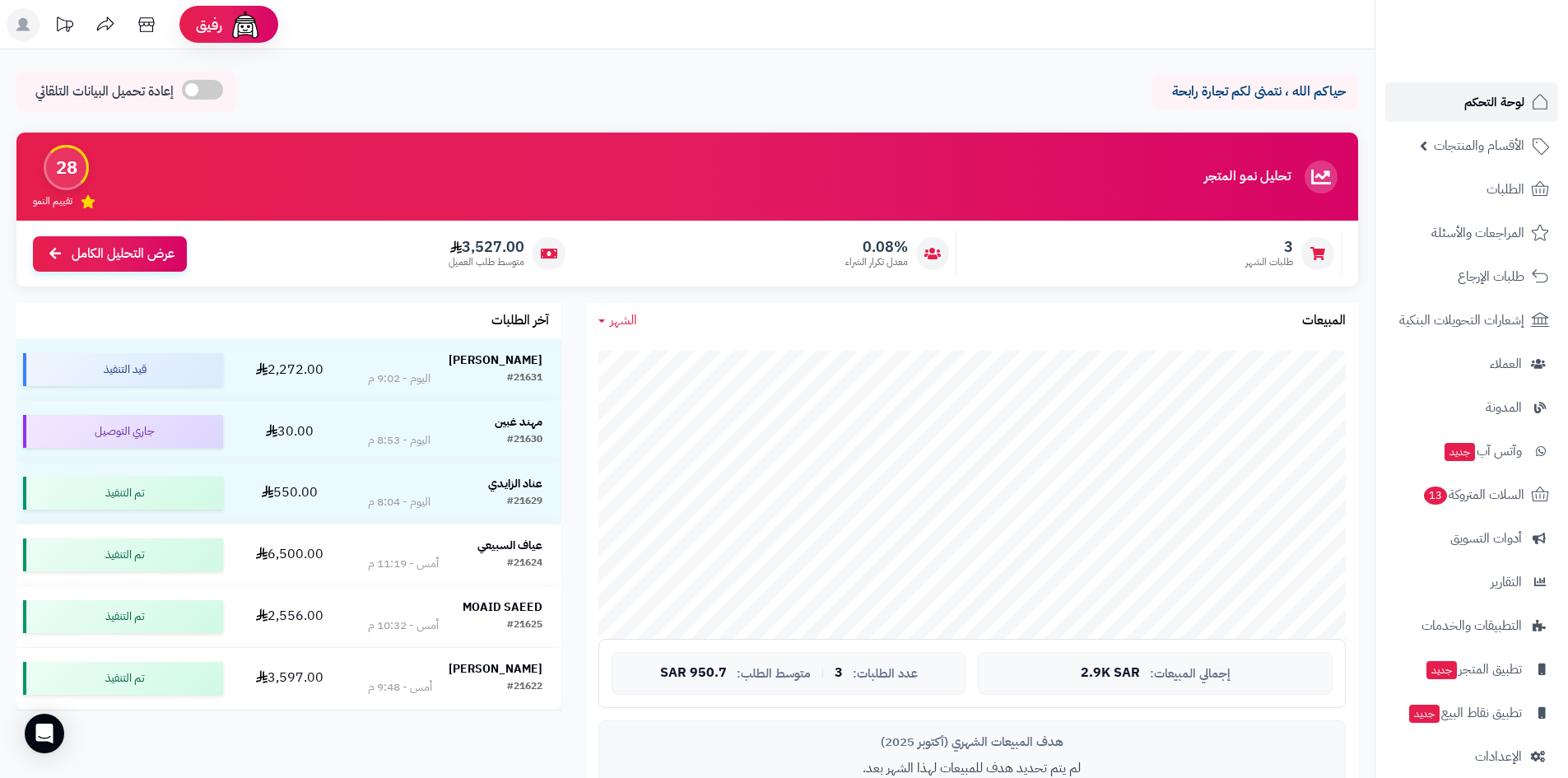
click at [1417, 86] on link "لوحة التحكم" at bounding box center [1471, 102] width 173 height 40
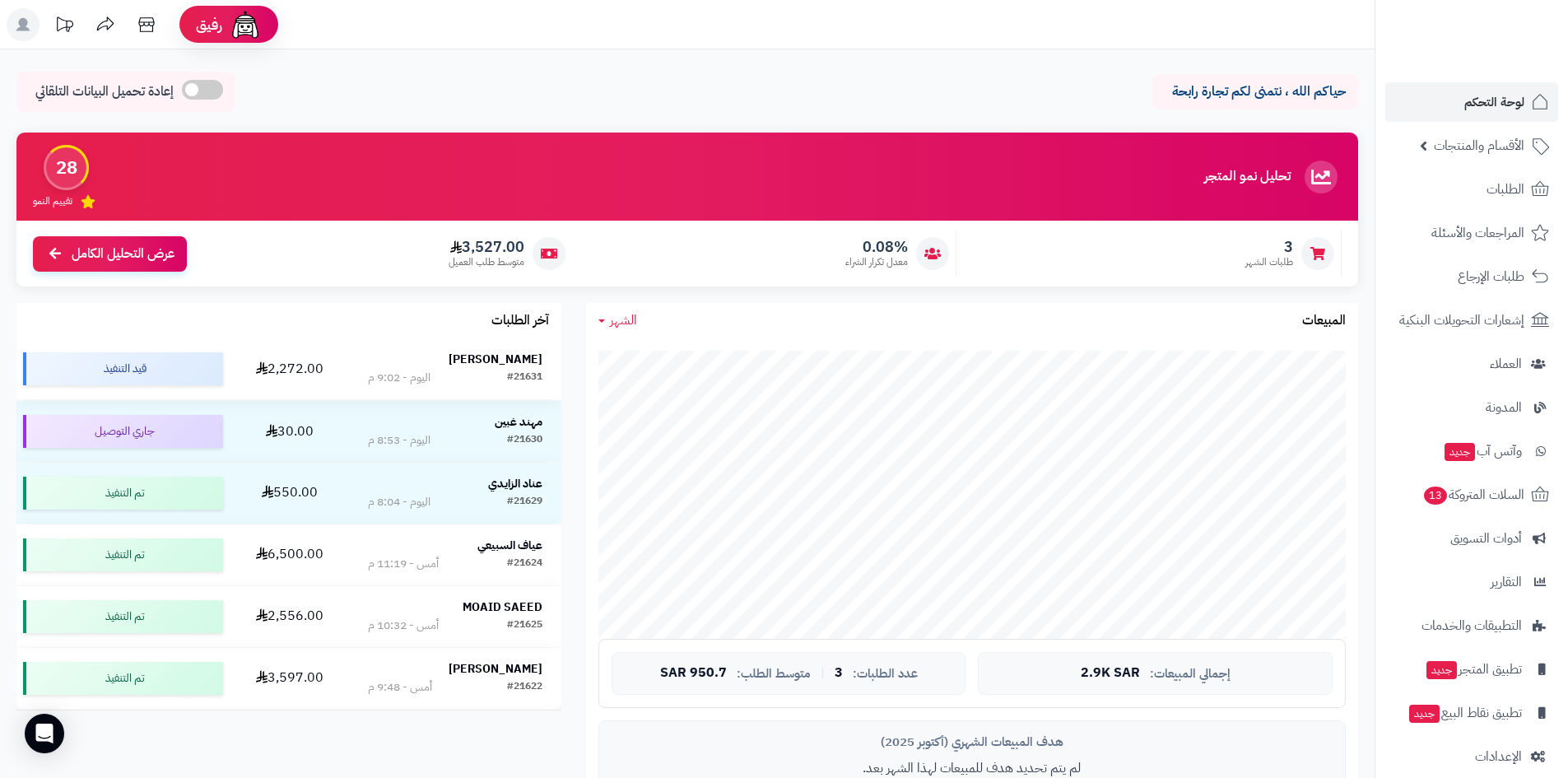
click at [449, 354] on div "[PERSON_NAME]" at bounding box center [455, 360] width 174 height 17
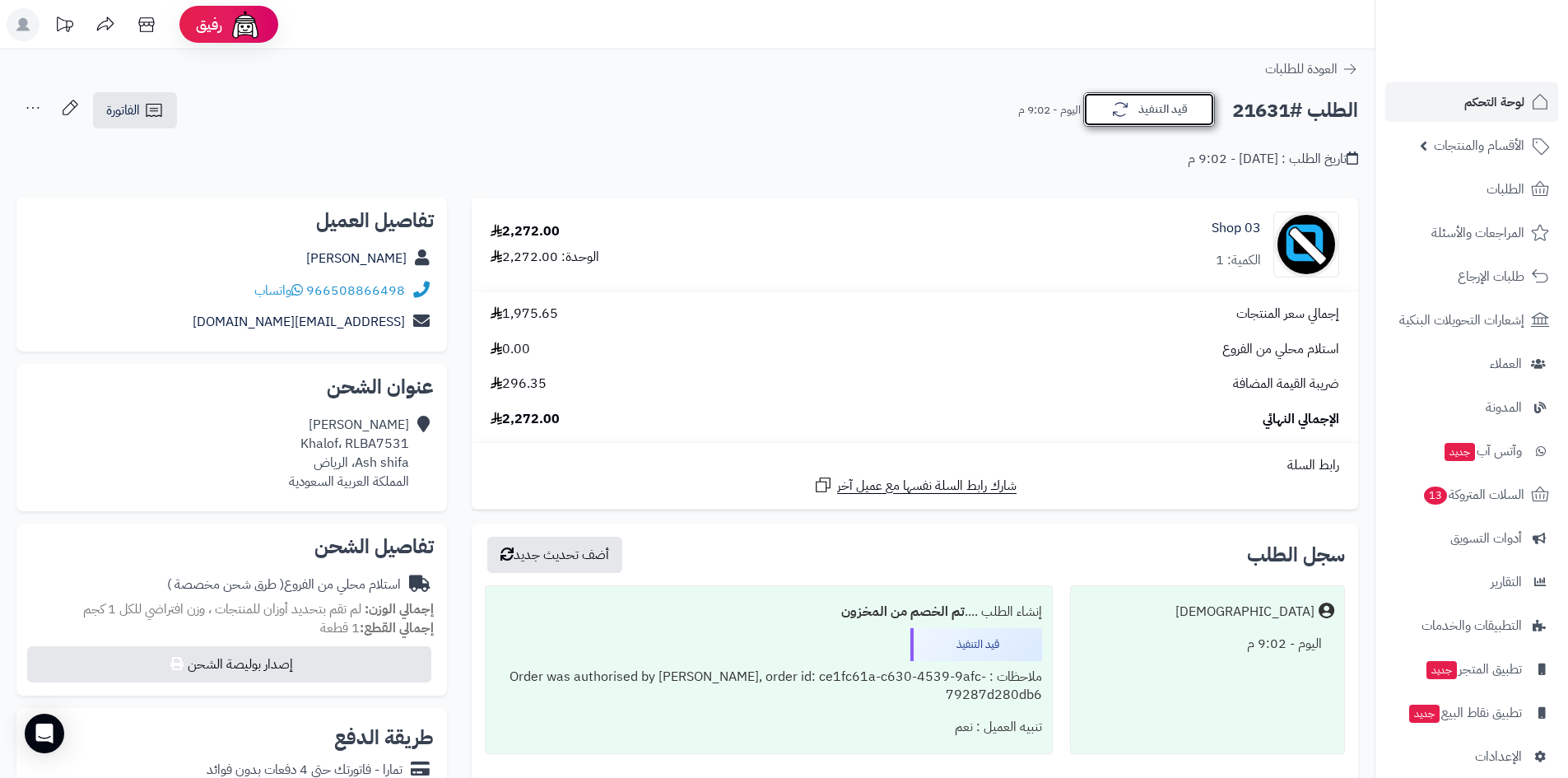
click at [1113, 98] on button "قيد التنفيذ" at bounding box center [1148, 109] width 131 height 35
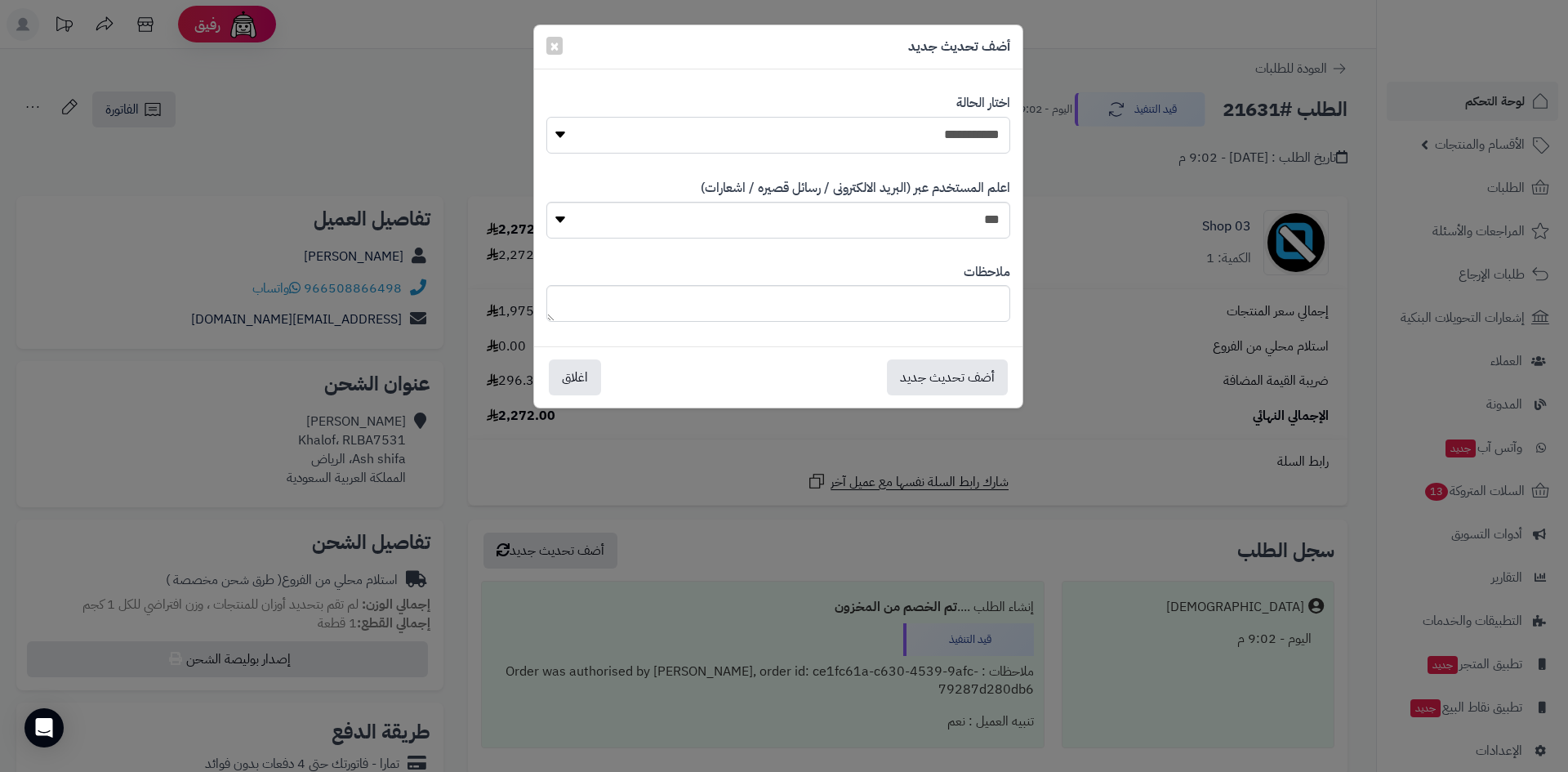
click at [937, 138] on select "**********" at bounding box center [778, 135] width 464 height 37
select select "*"
click at [546, 117] on select "**********" at bounding box center [778, 135] width 464 height 37
click at [962, 370] on button "أضف تحديث جديد" at bounding box center [947, 376] width 121 height 36
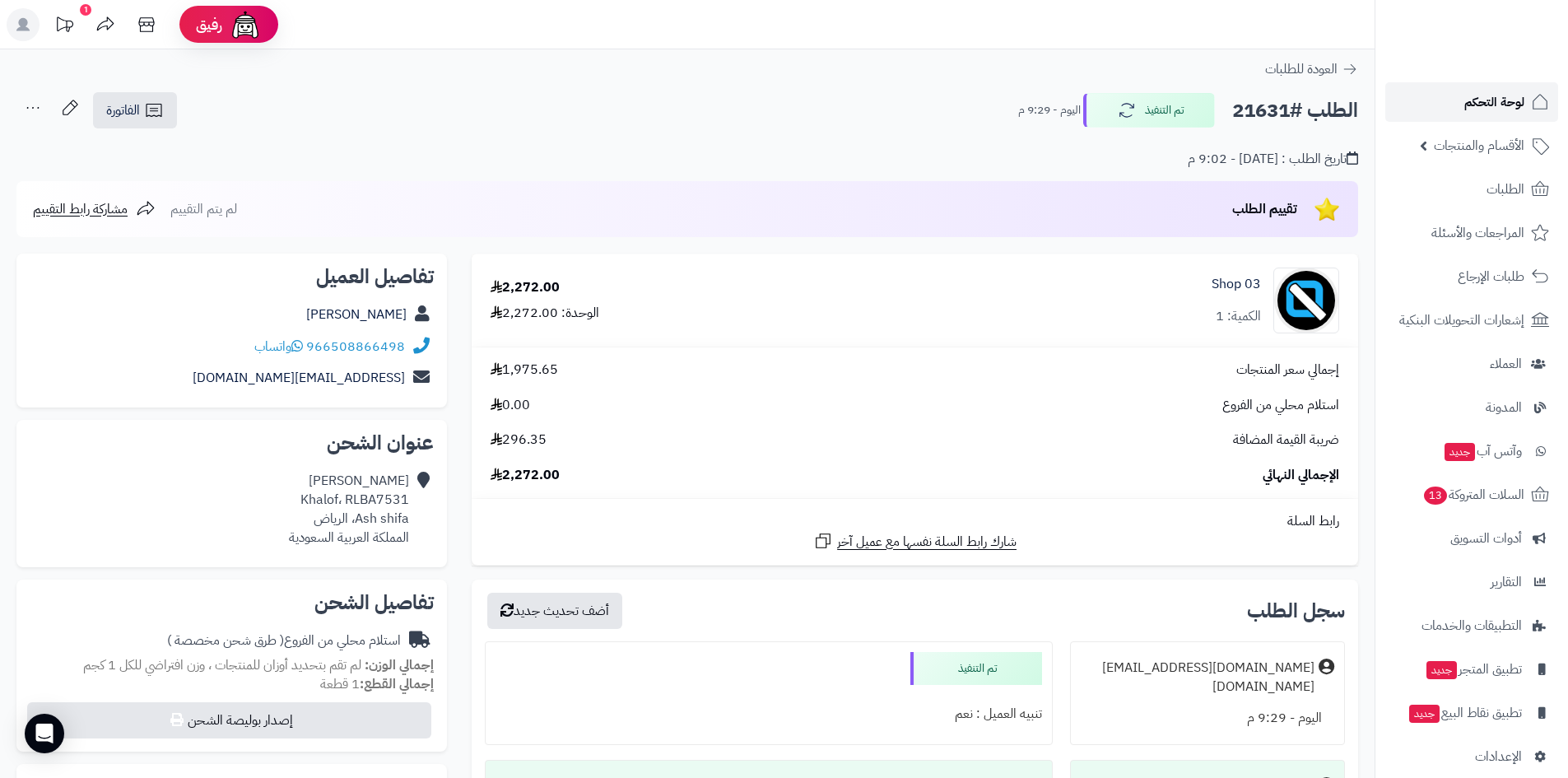
click at [1404, 105] on link "لوحة التحكم" at bounding box center [1471, 102] width 173 height 40
